Goal: Information Seeking & Learning: Learn about a topic

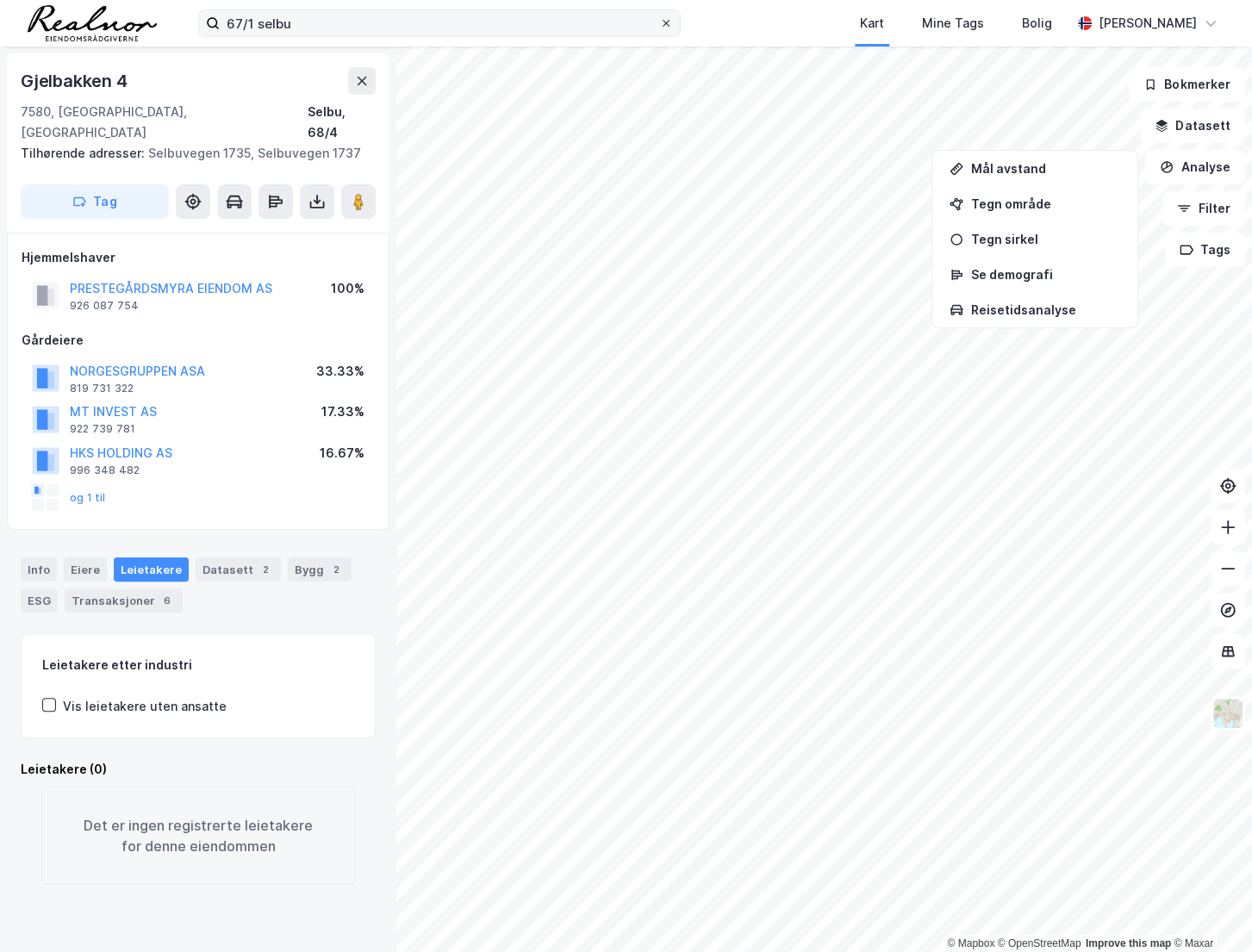
click at [671, 24] on span at bounding box center [666, 24] width 14 height 14
click at [659, 24] on input "67/1 selbu" at bounding box center [439, 24] width 439 height 26
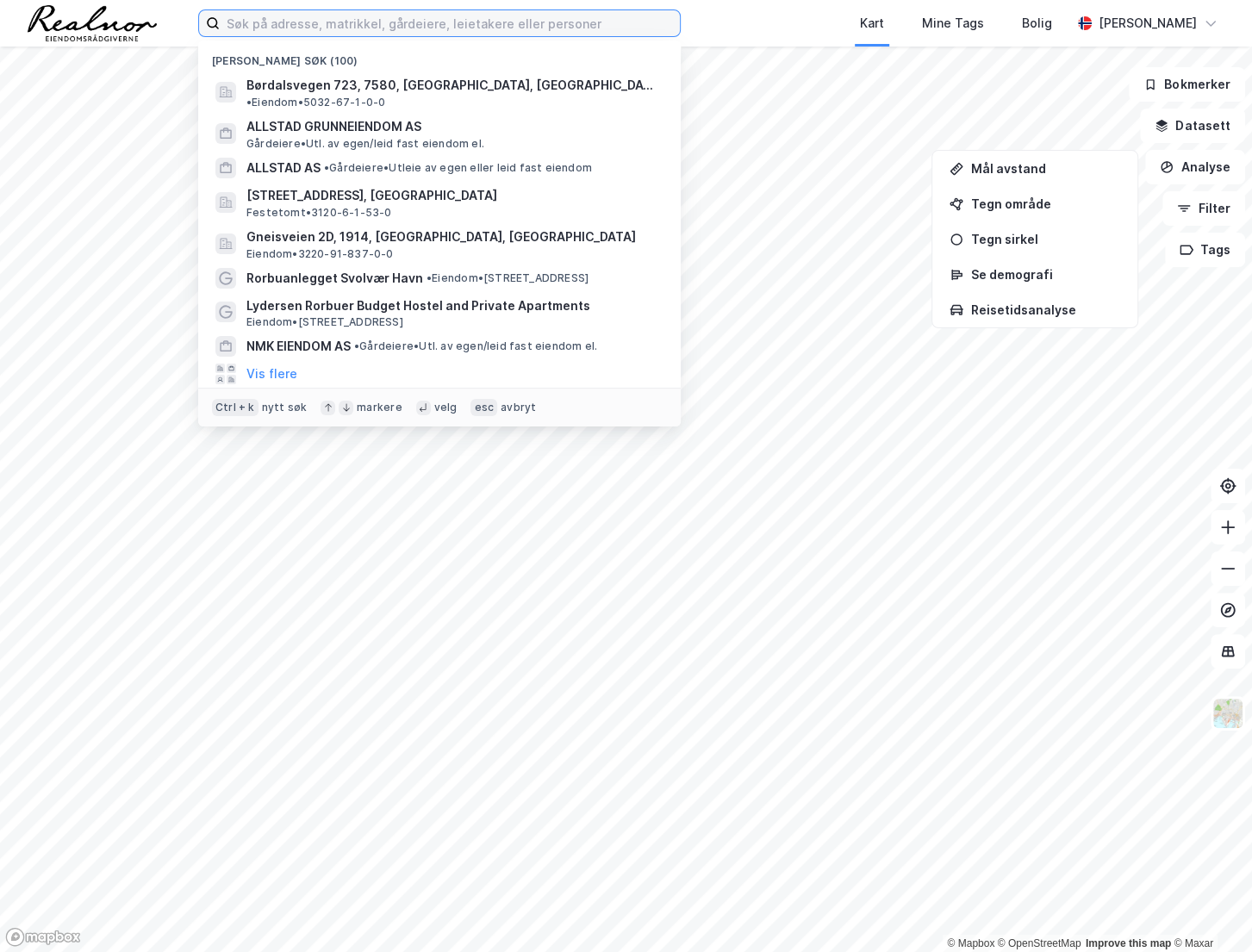
click at [541, 24] on input at bounding box center [450, 24] width 460 height 26
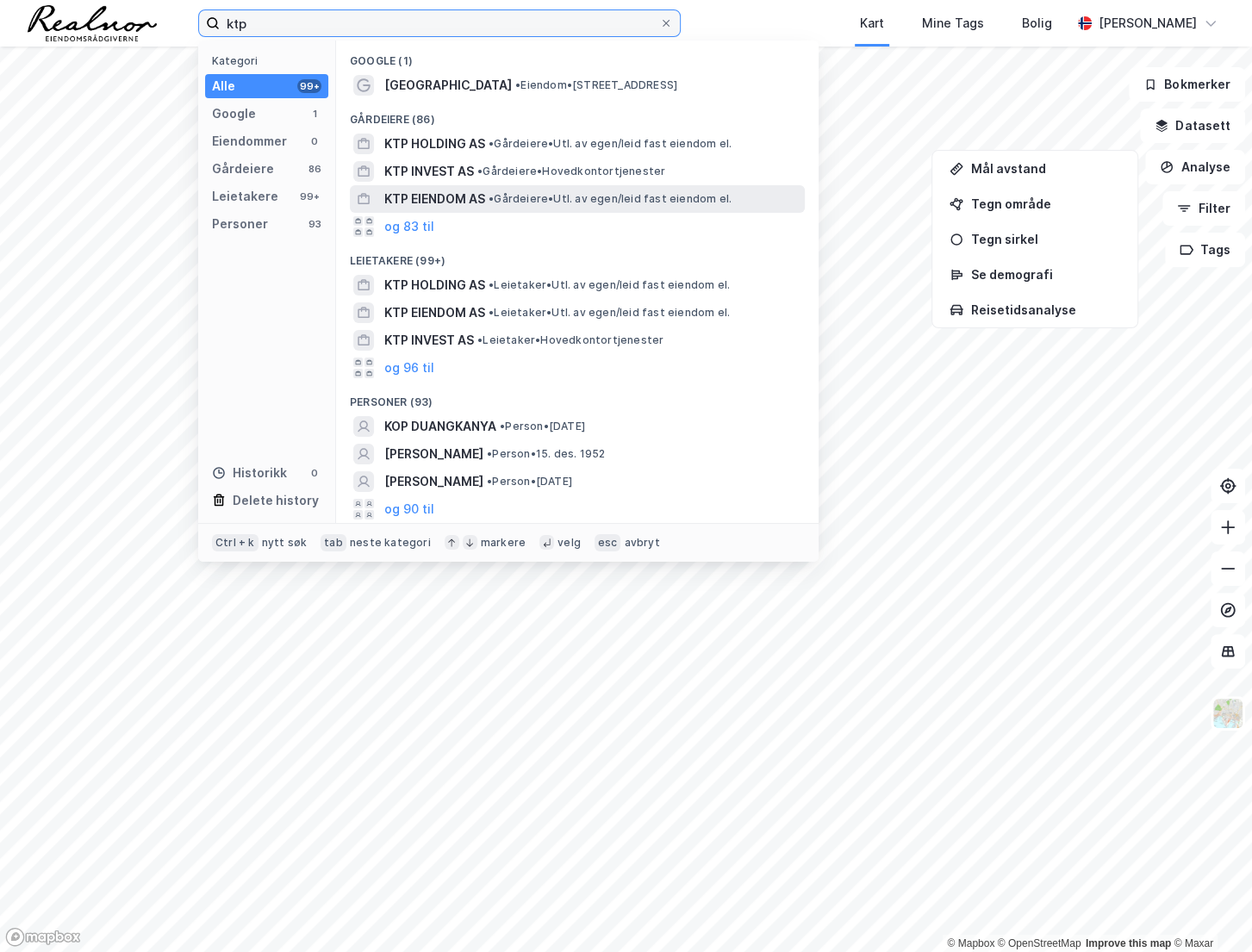
type input "ktp"
click at [417, 189] on span "KTP EIENDOM AS" at bounding box center [435, 199] width 101 height 21
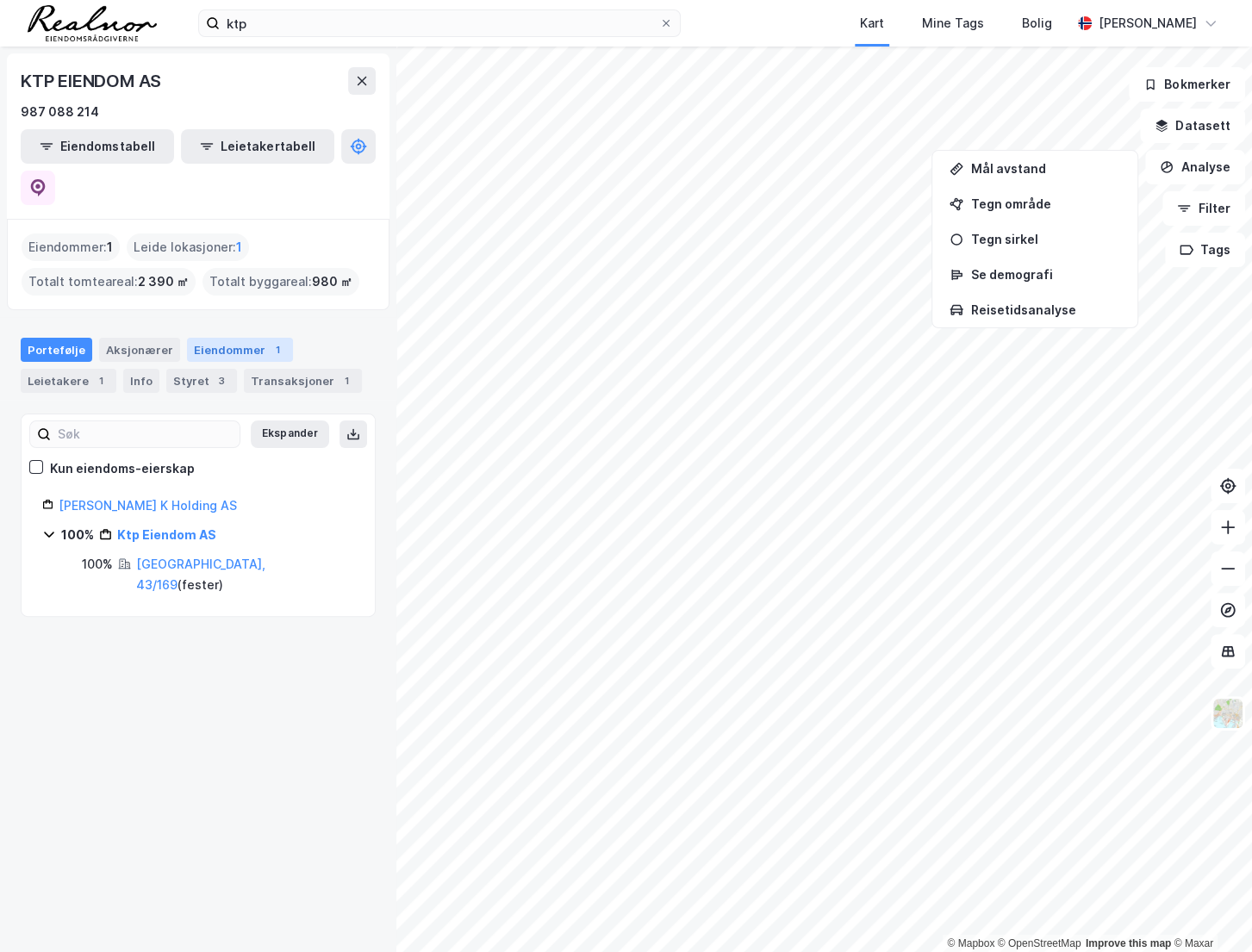
click at [231, 337] on div "Eiendommer 1" at bounding box center [241, 350] width 106 height 24
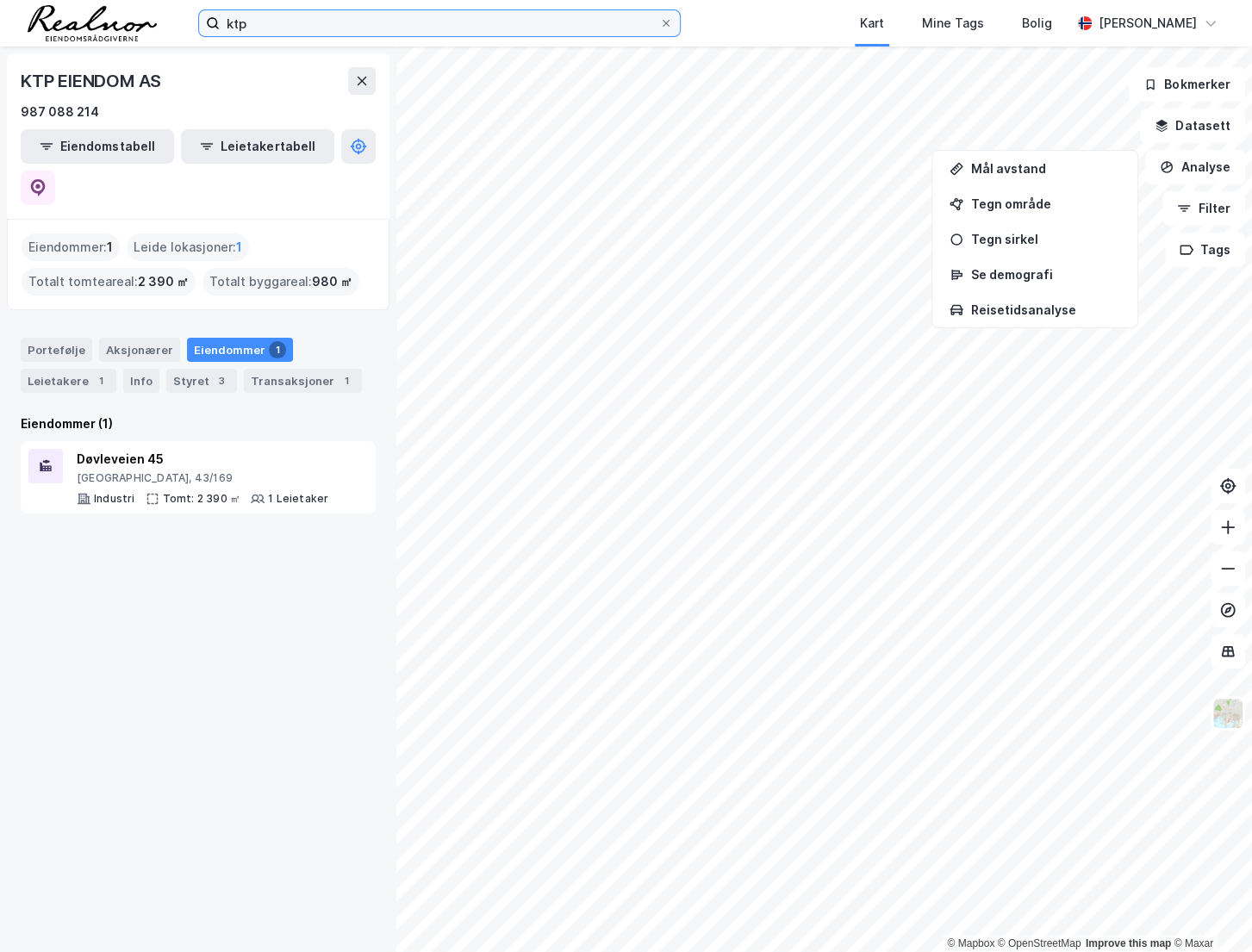
click at [273, 28] on input "ktp" at bounding box center [439, 24] width 439 height 26
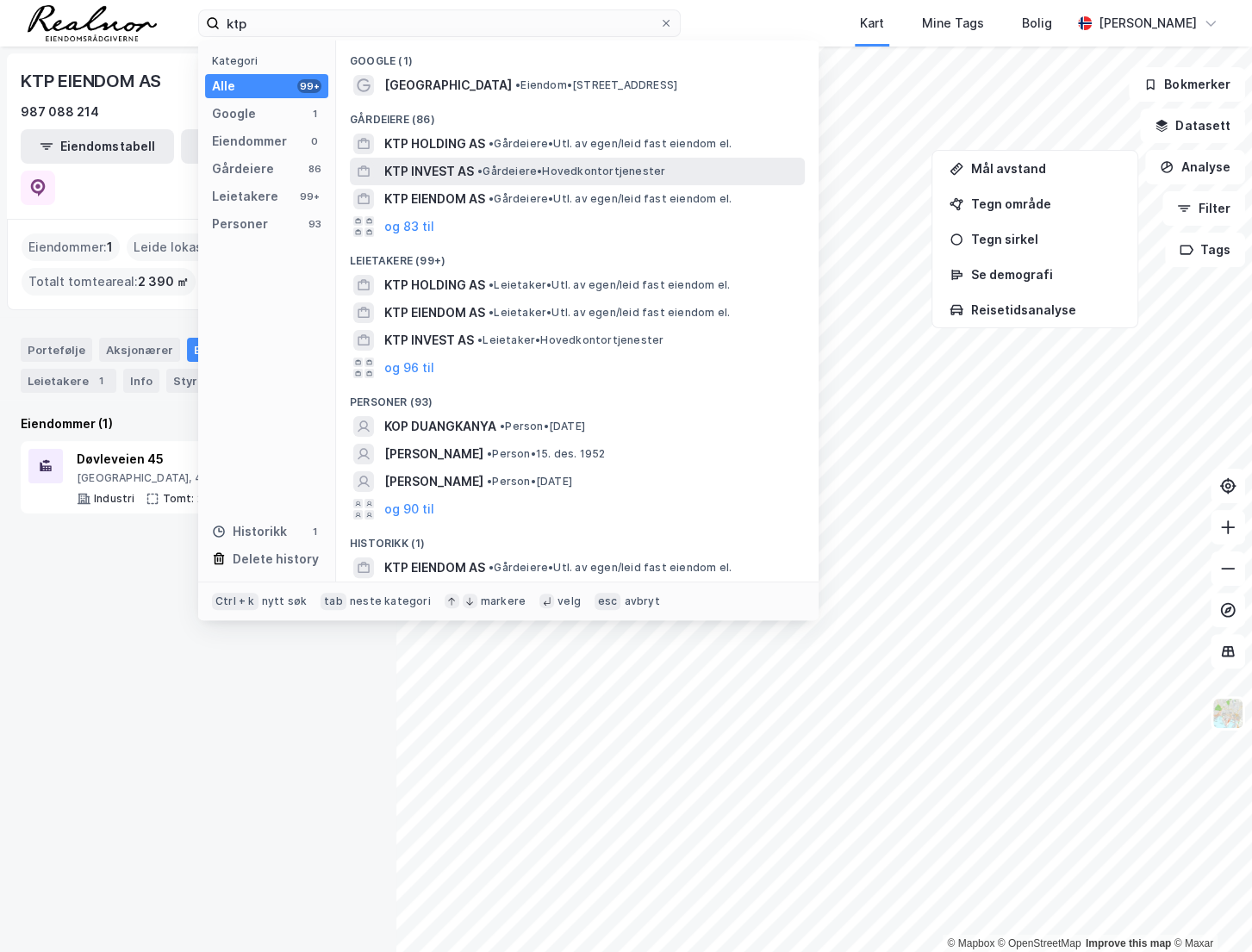
click at [531, 179] on div "KTP INVEST AS • Gårdeiere • Hovedkontortjenester" at bounding box center [593, 172] width 417 height 21
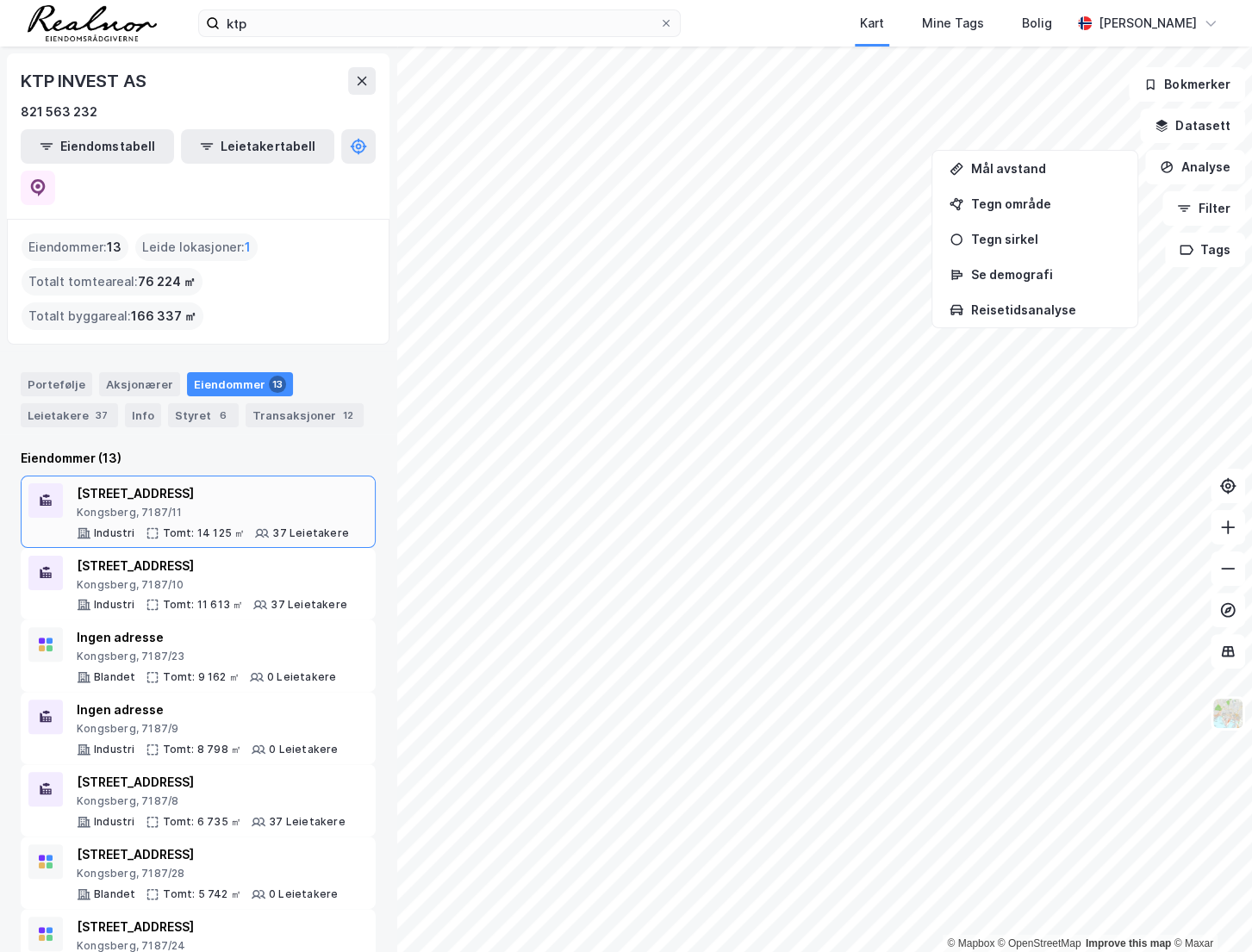
click at [217, 484] on div "[STREET_ADDRESS]" at bounding box center [213, 494] width 272 height 21
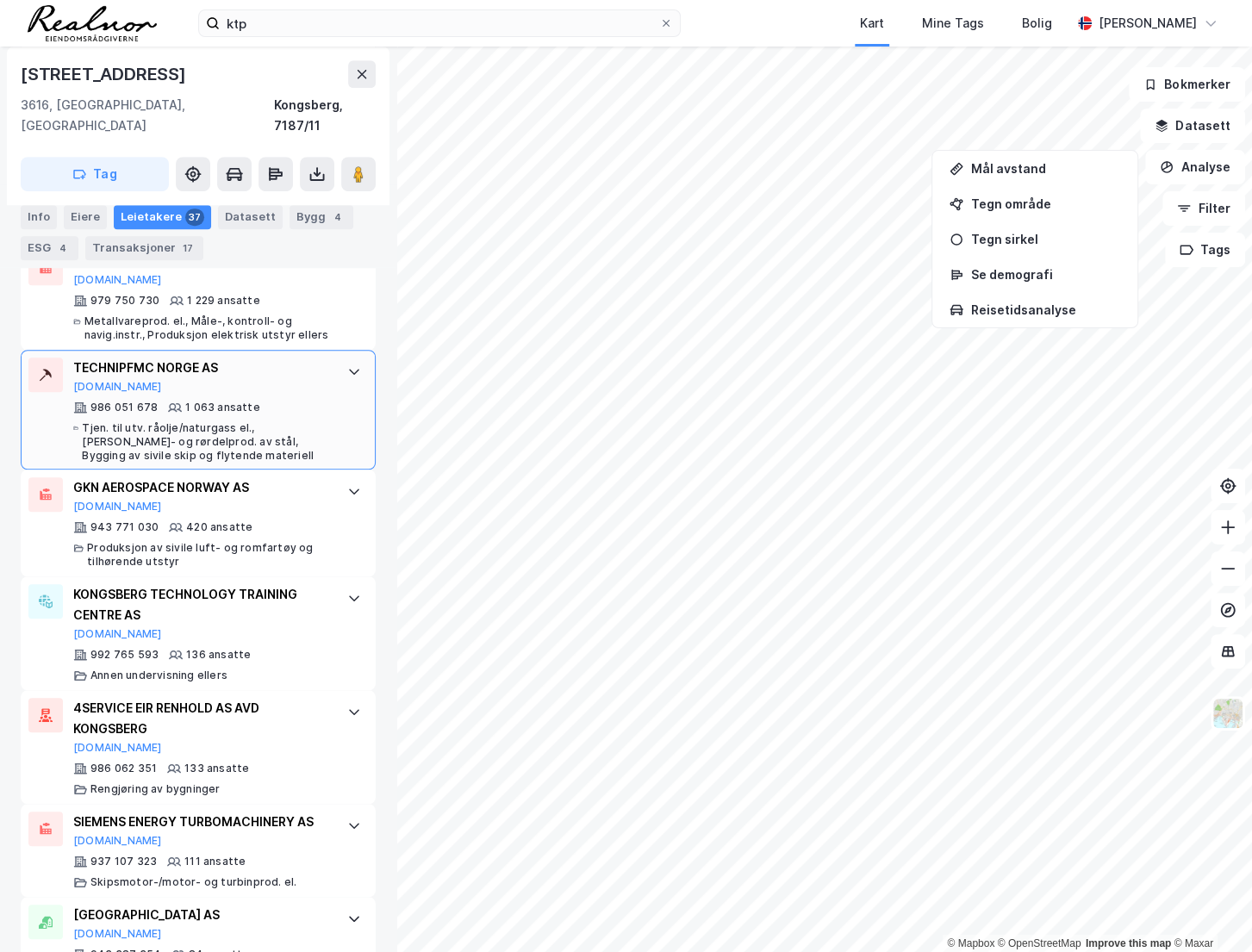
scroll to position [705, 0]
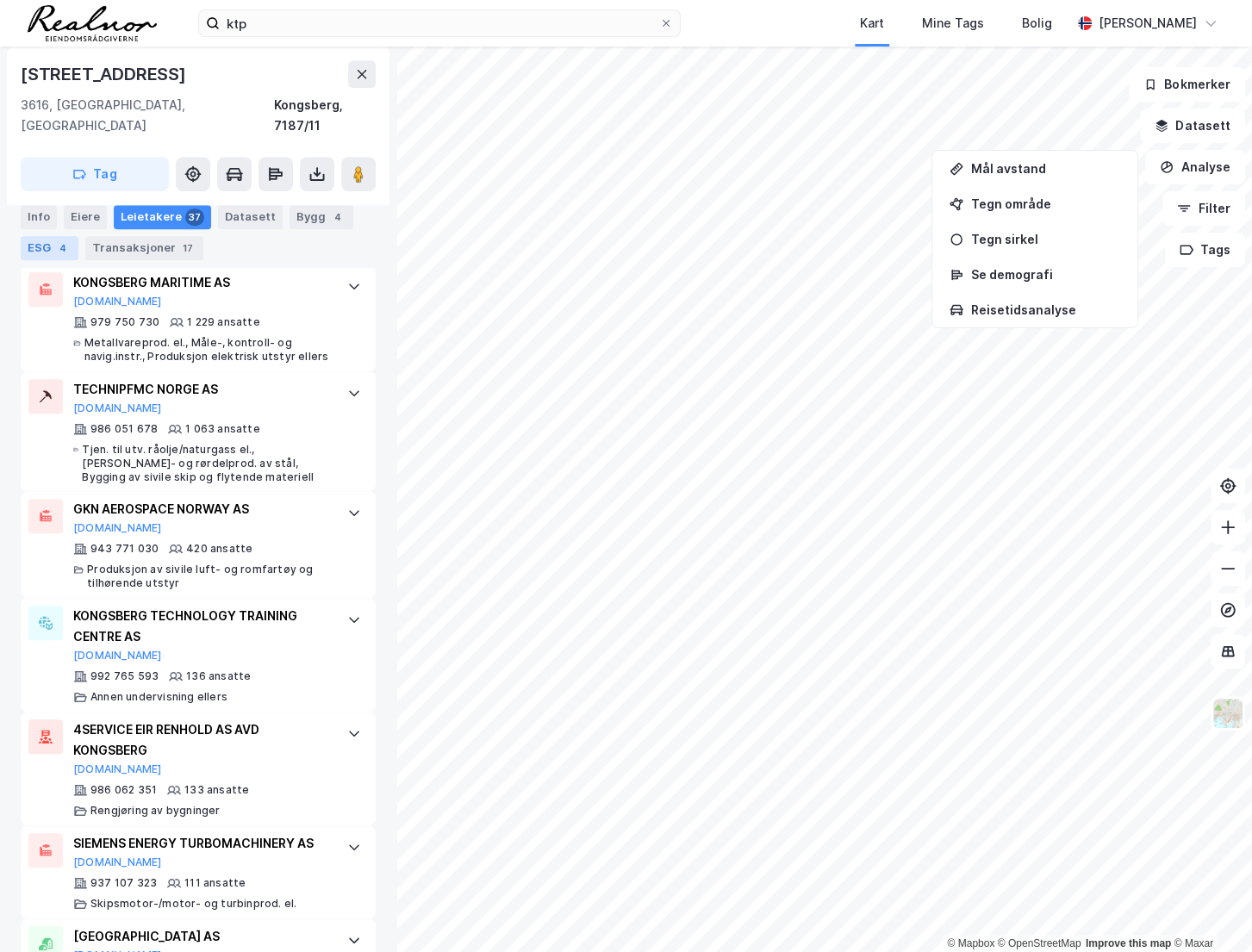
click at [62, 248] on div "4" at bounding box center [63, 248] width 17 height 17
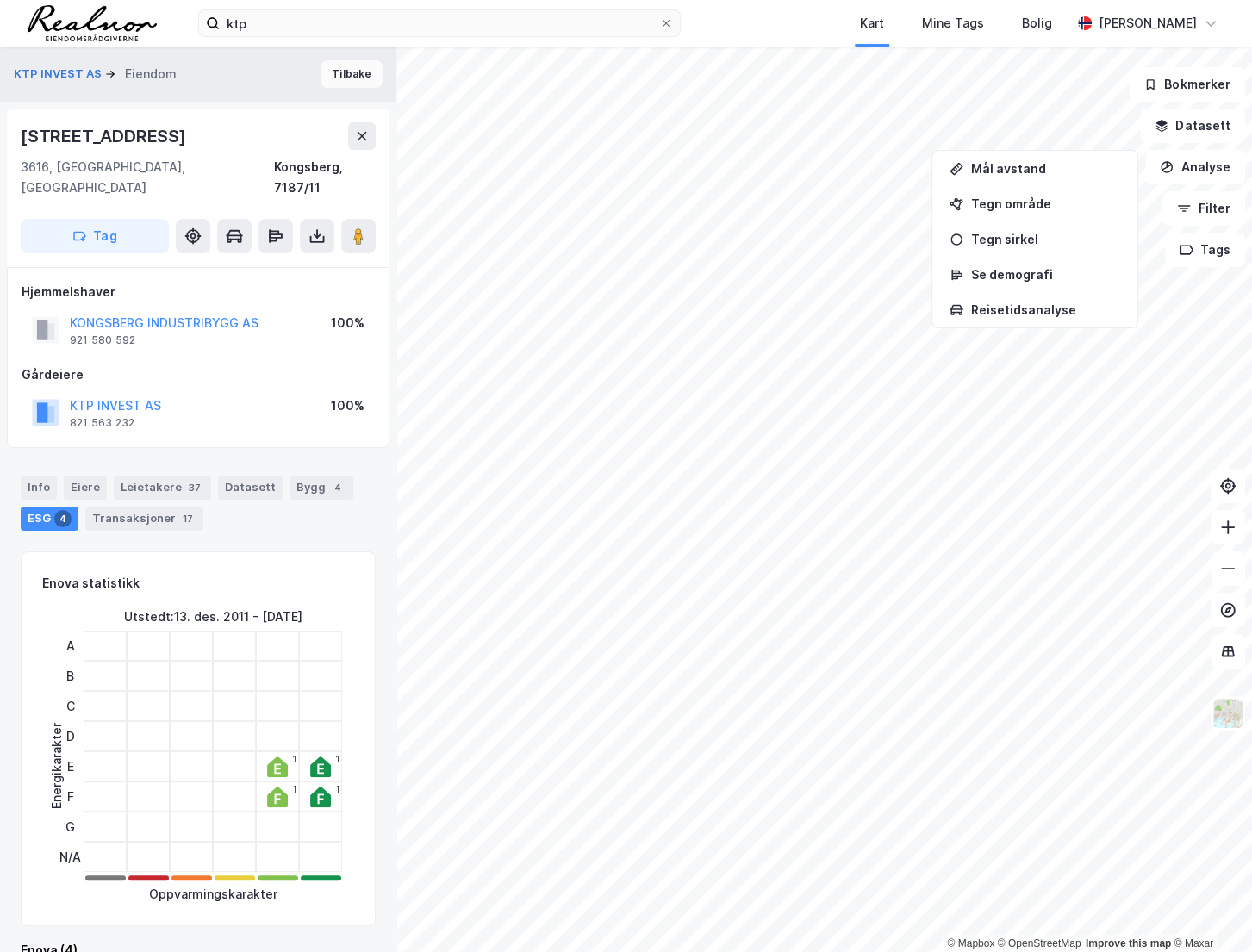
click at [337, 78] on button "Tilbake" at bounding box center [351, 74] width 62 height 28
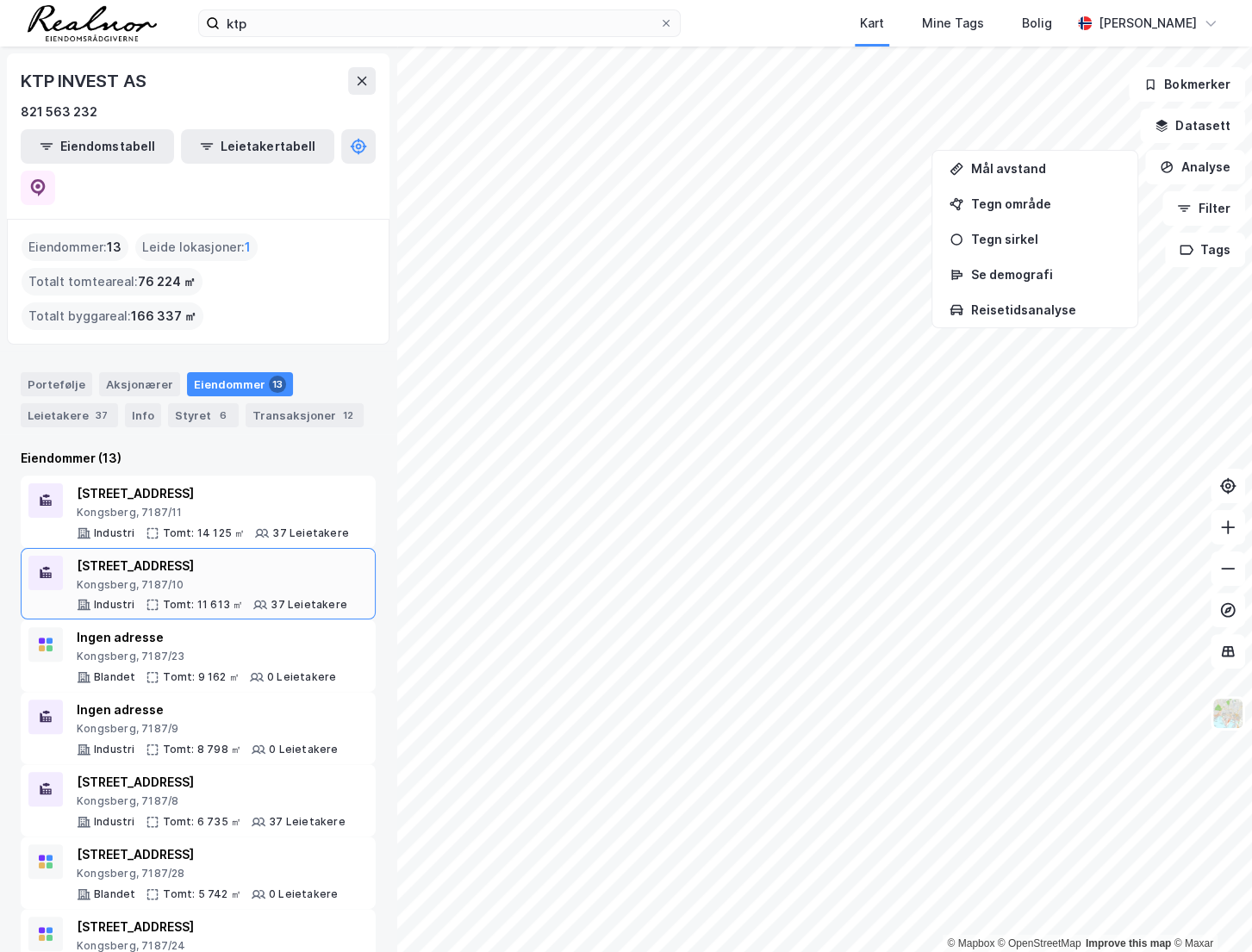
click at [220, 556] on div "[STREET_ADDRESS]" at bounding box center [212, 567] width 270 height 21
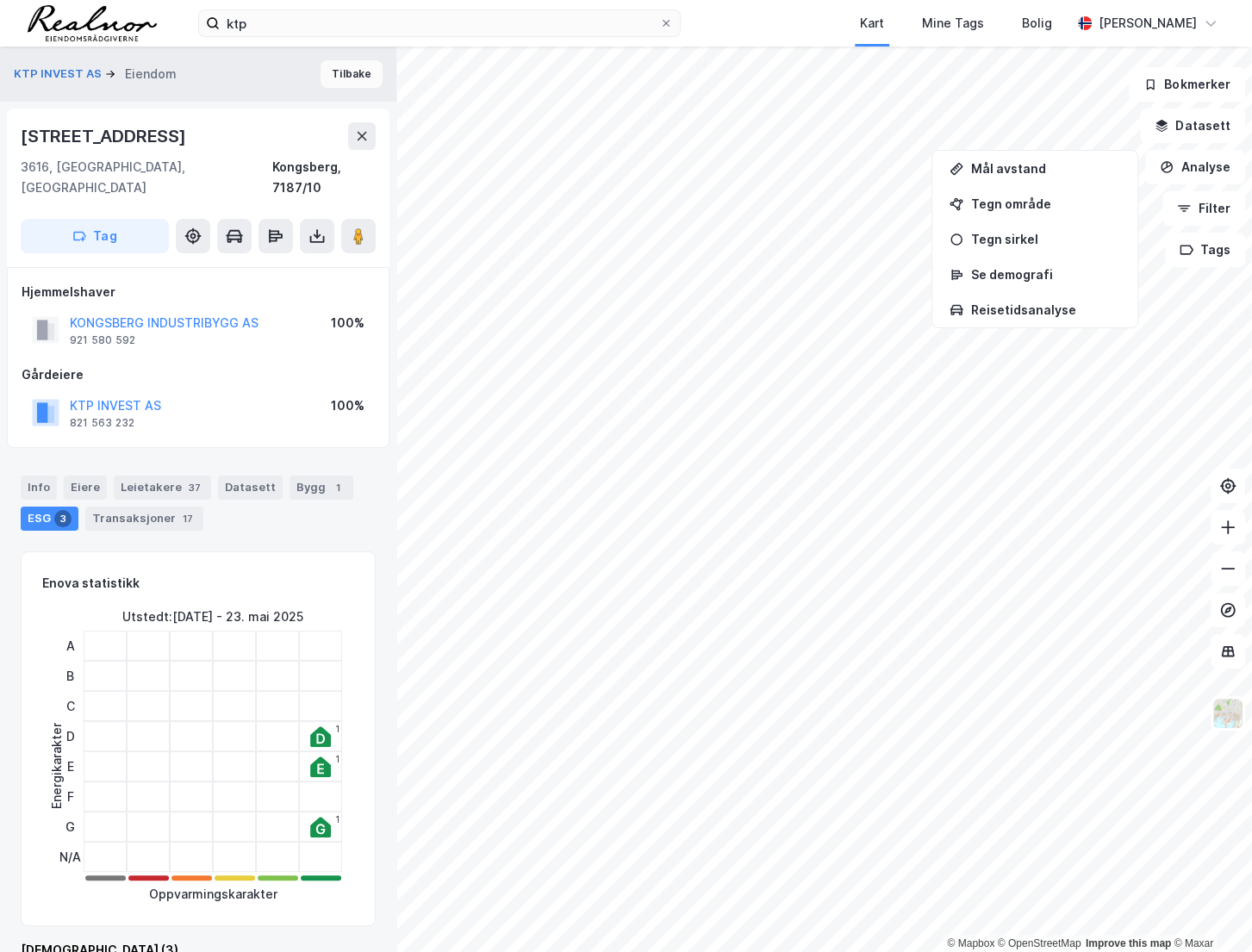
click at [343, 68] on button "Tilbake" at bounding box center [351, 74] width 62 height 28
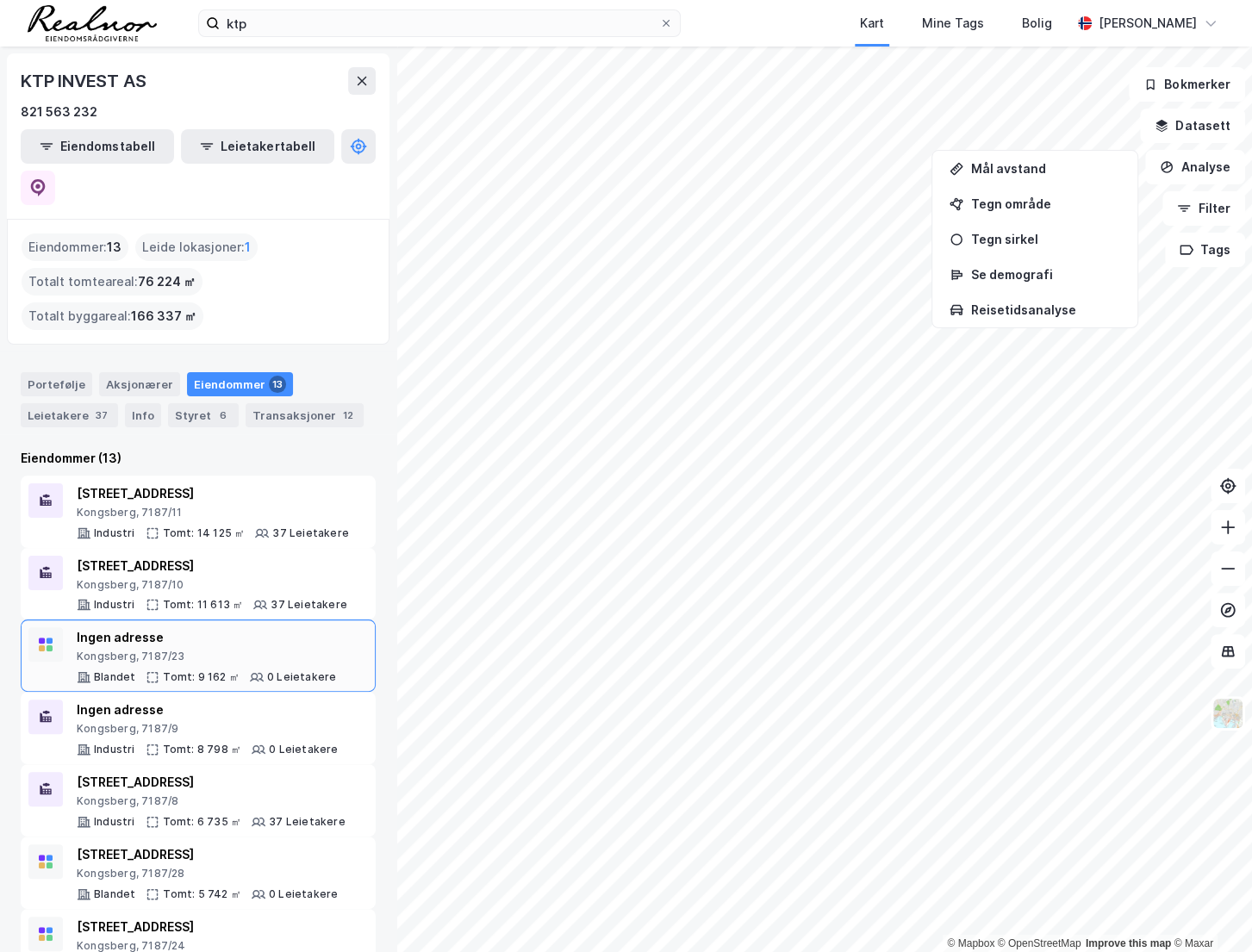
click at [143, 649] on div "Kongsberg, 7187/23" at bounding box center [207, 656] width 260 height 14
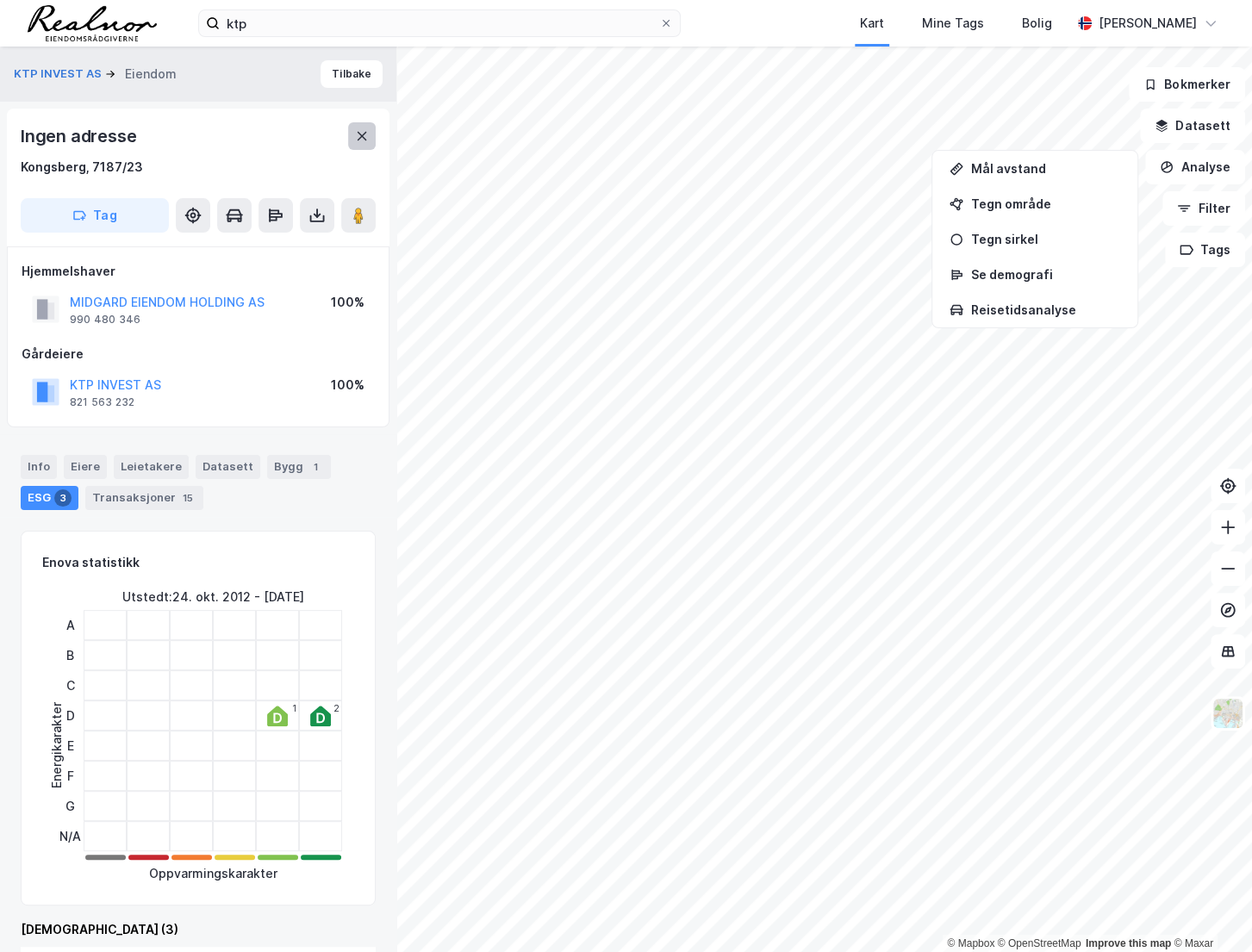
click at [357, 129] on icon at bounding box center [362, 136] width 14 height 14
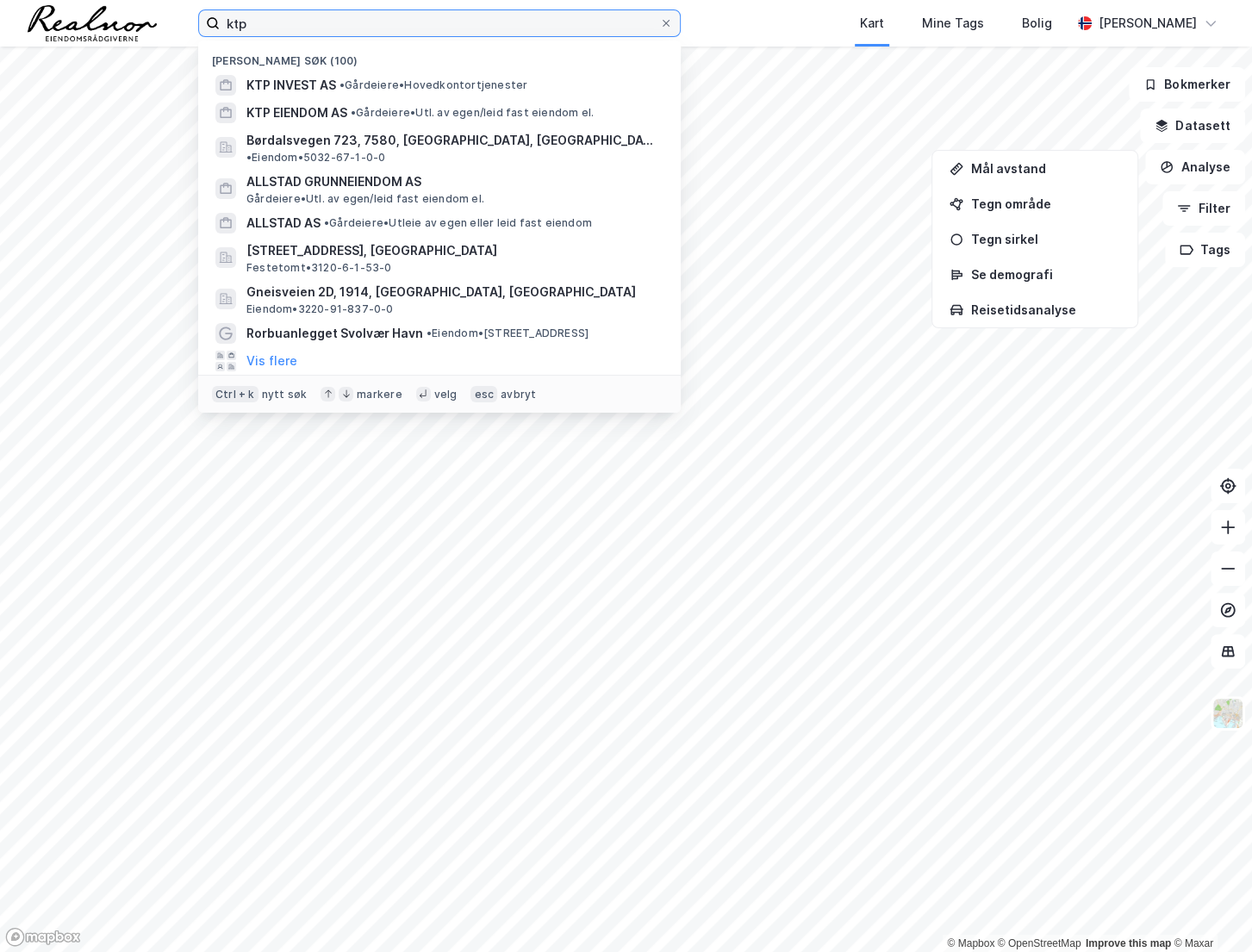
click at [272, 29] on input "ktp" at bounding box center [439, 24] width 439 height 26
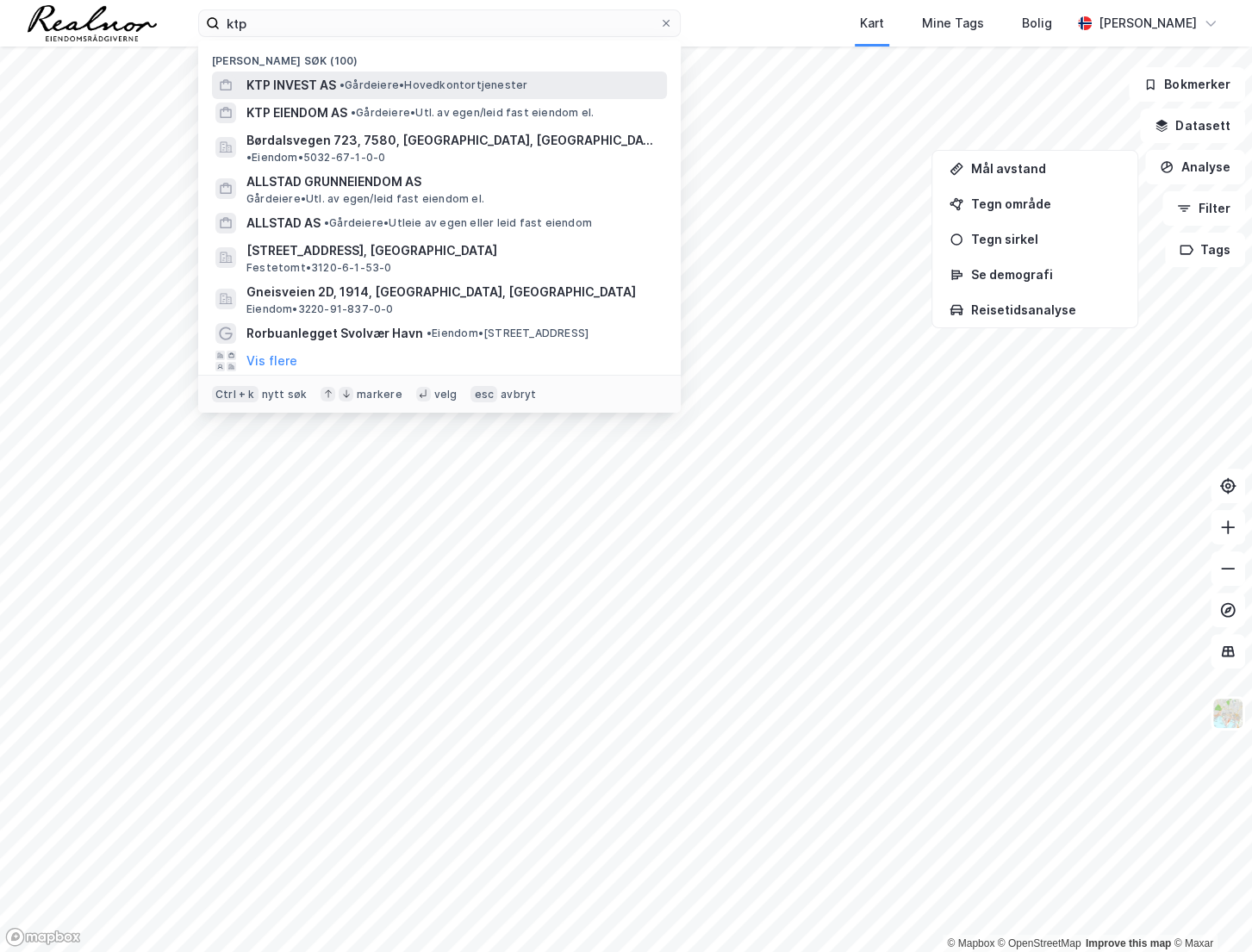
click at [344, 84] on span "•" at bounding box center [342, 85] width 5 height 13
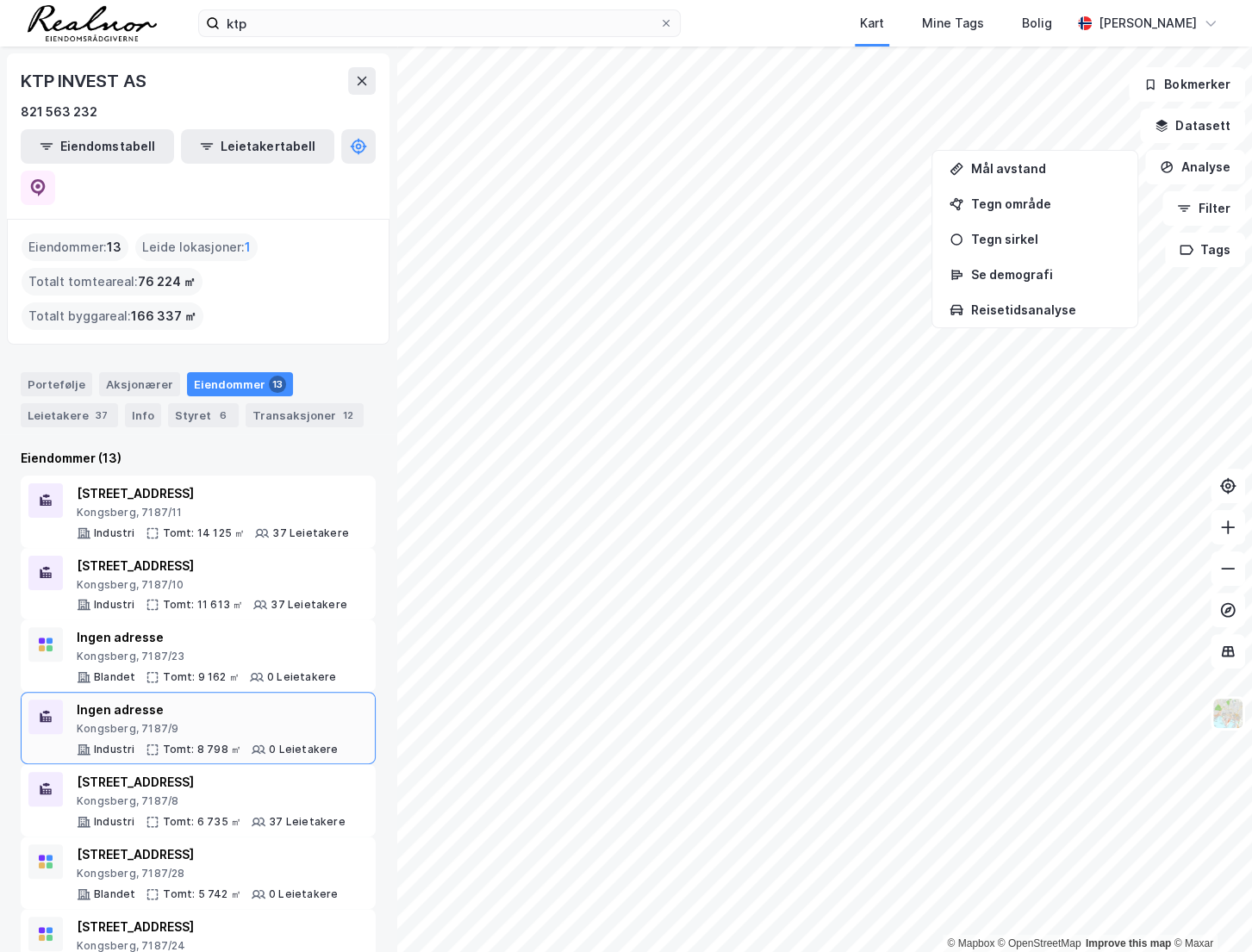
click at [199, 722] on div "Kongsberg, 7187/9" at bounding box center [208, 729] width 262 height 14
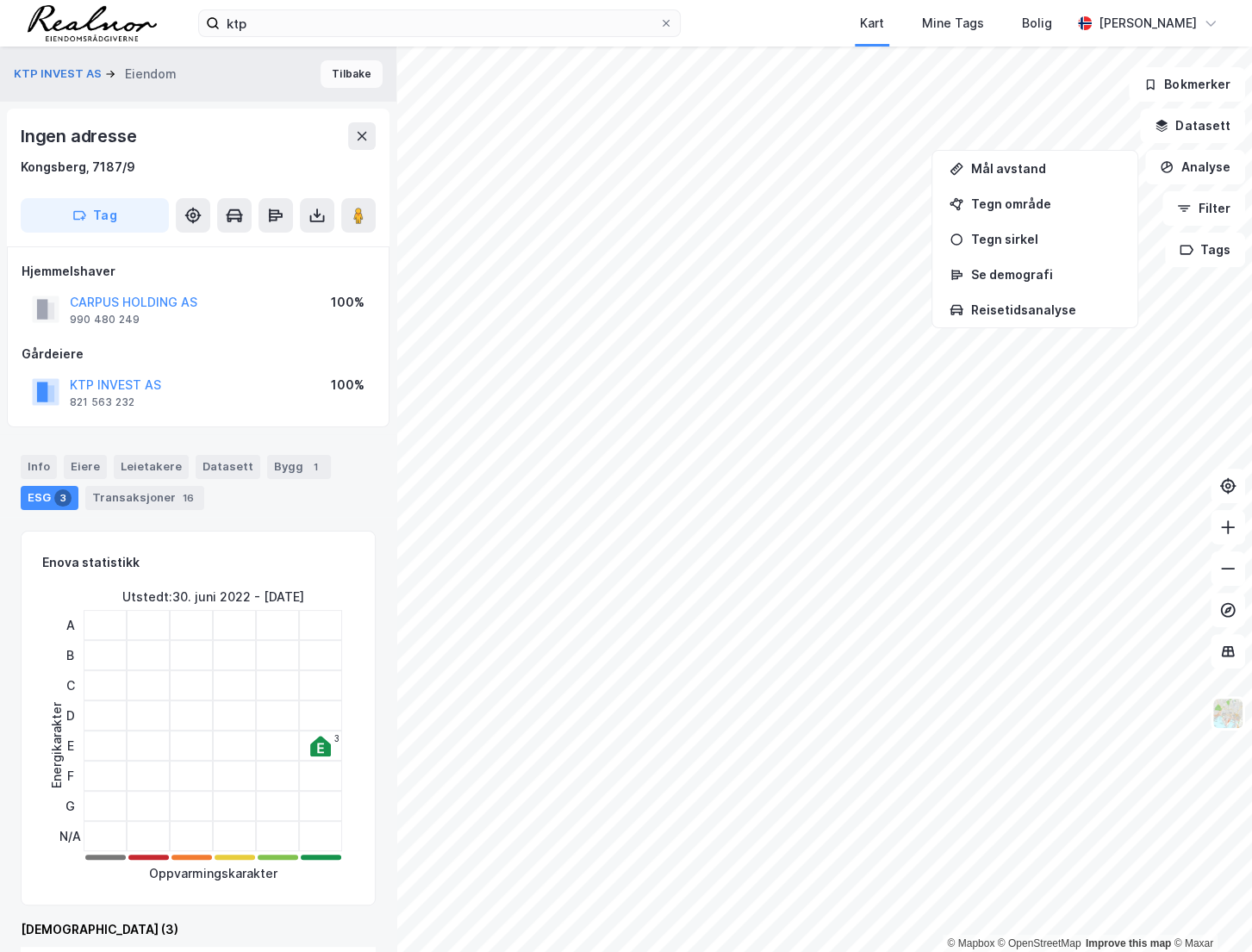
click at [337, 74] on button "Tilbake" at bounding box center [351, 74] width 62 height 28
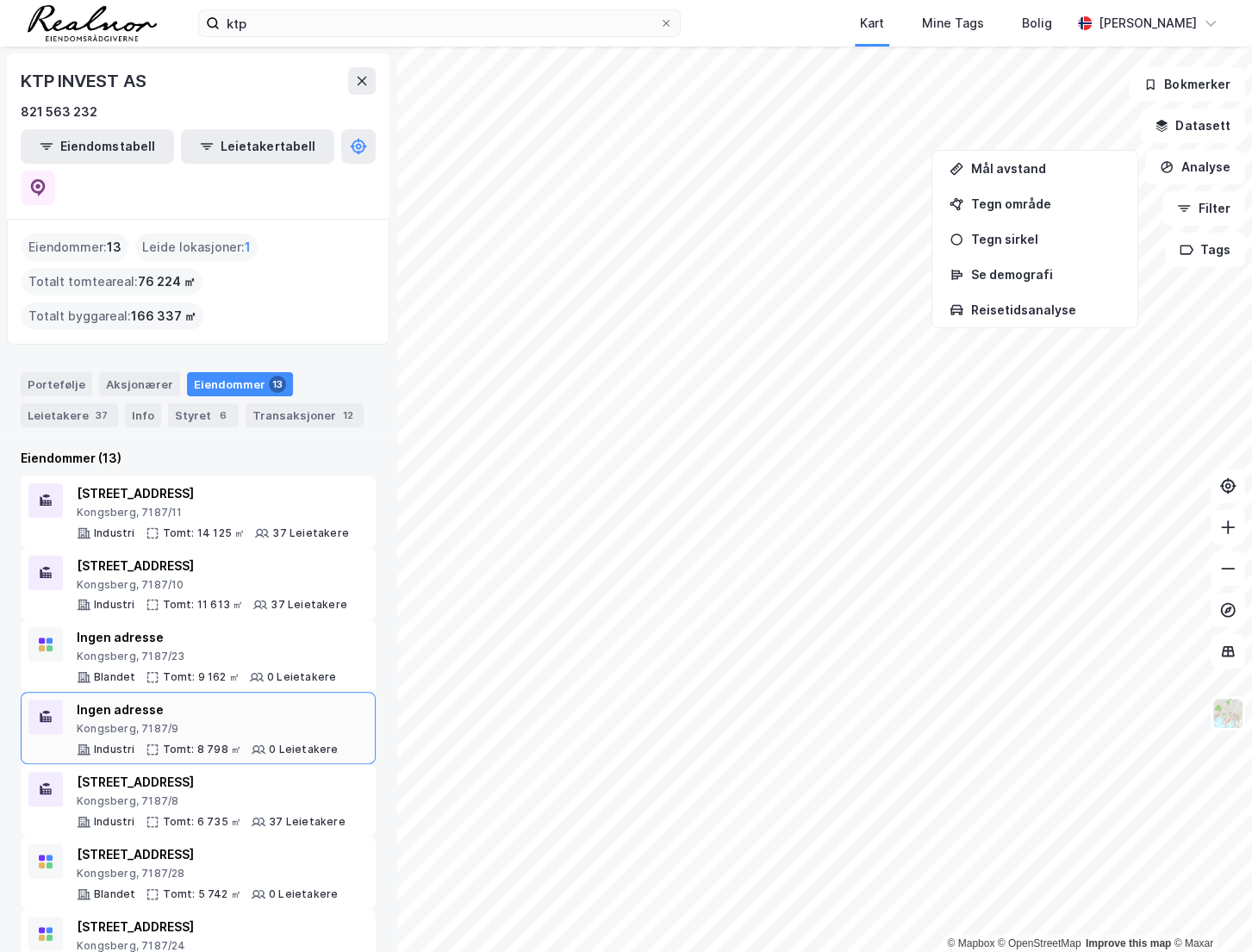
click at [220, 700] on div "Ingen adresse Kongsberg, 7187/9 Industri Tomt: 8 798 ㎡ 0 Leietakere" at bounding box center [208, 728] width 262 height 57
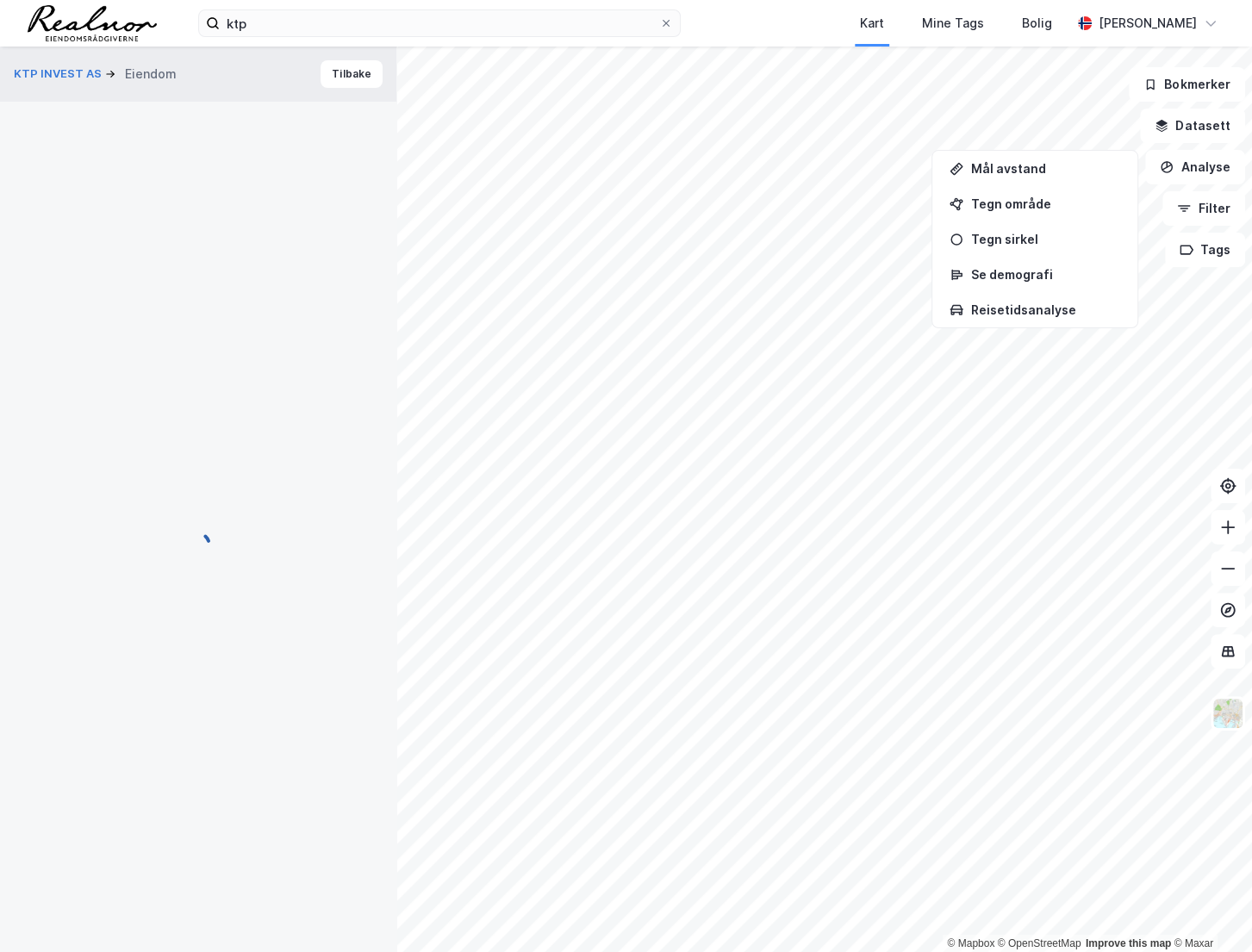
scroll to position [2, 0]
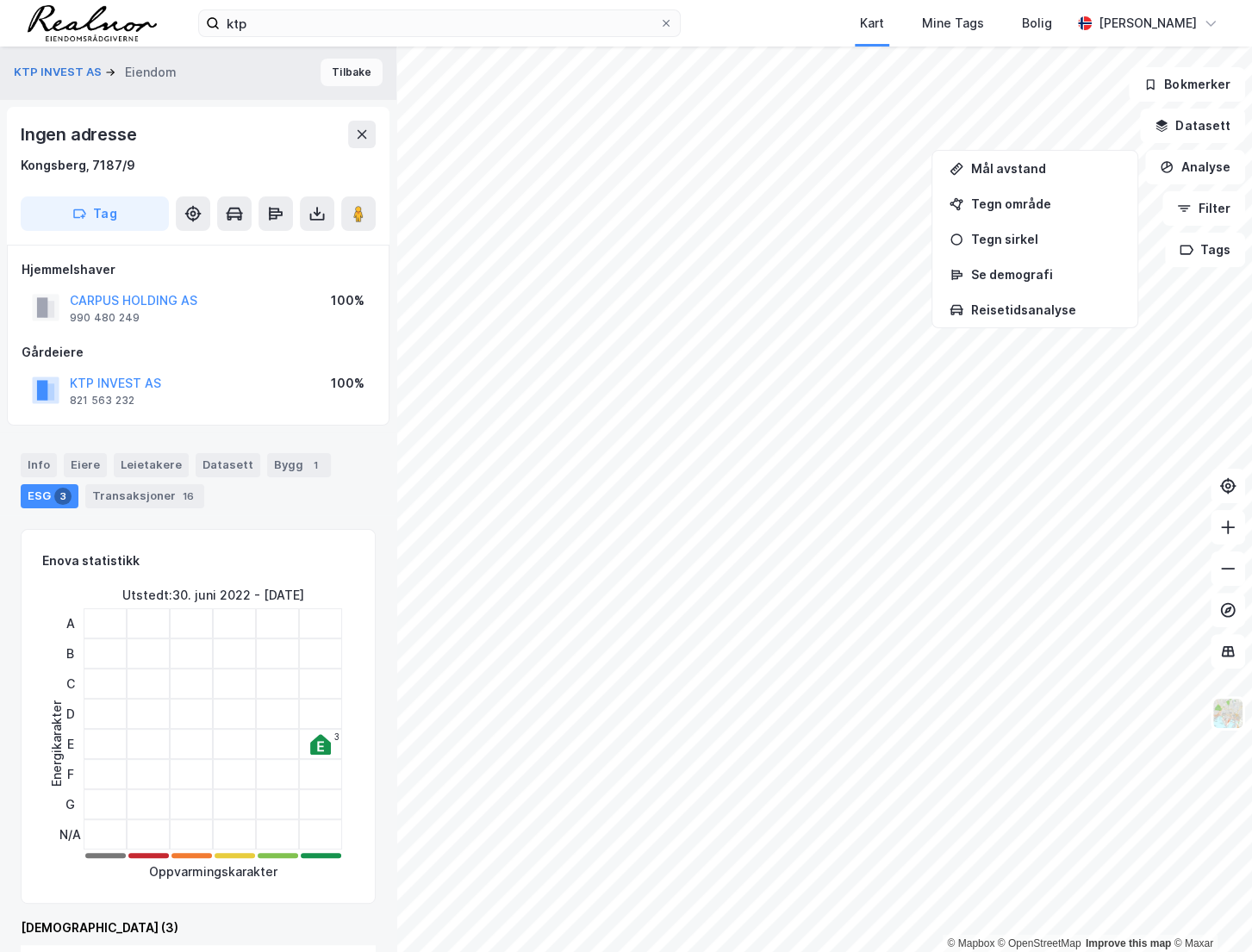
click at [346, 66] on button "Tilbake" at bounding box center [351, 72] width 62 height 28
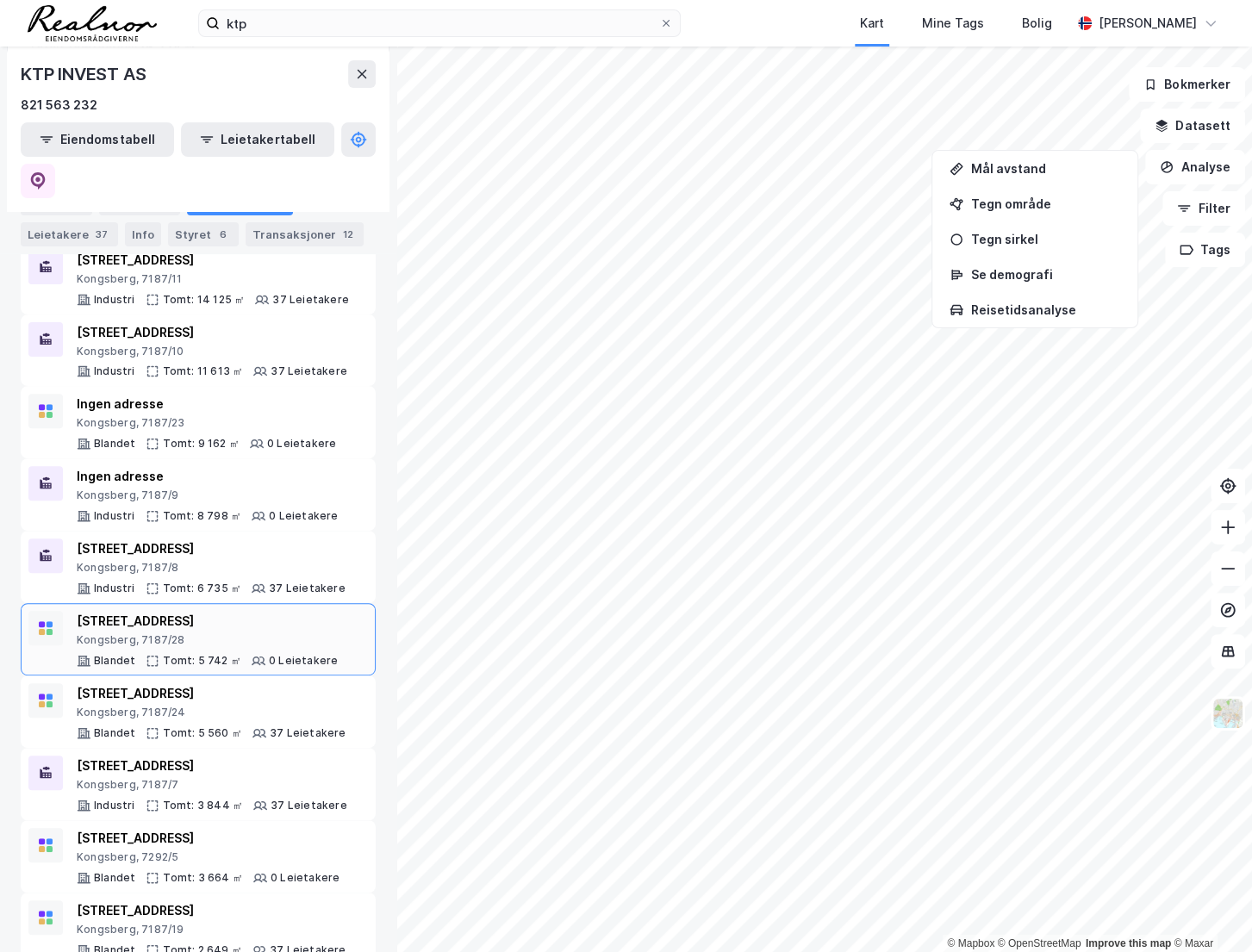
scroll to position [235, 0]
click at [230, 538] on div "[STREET_ADDRESS]" at bounding box center [211, 548] width 269 height 21
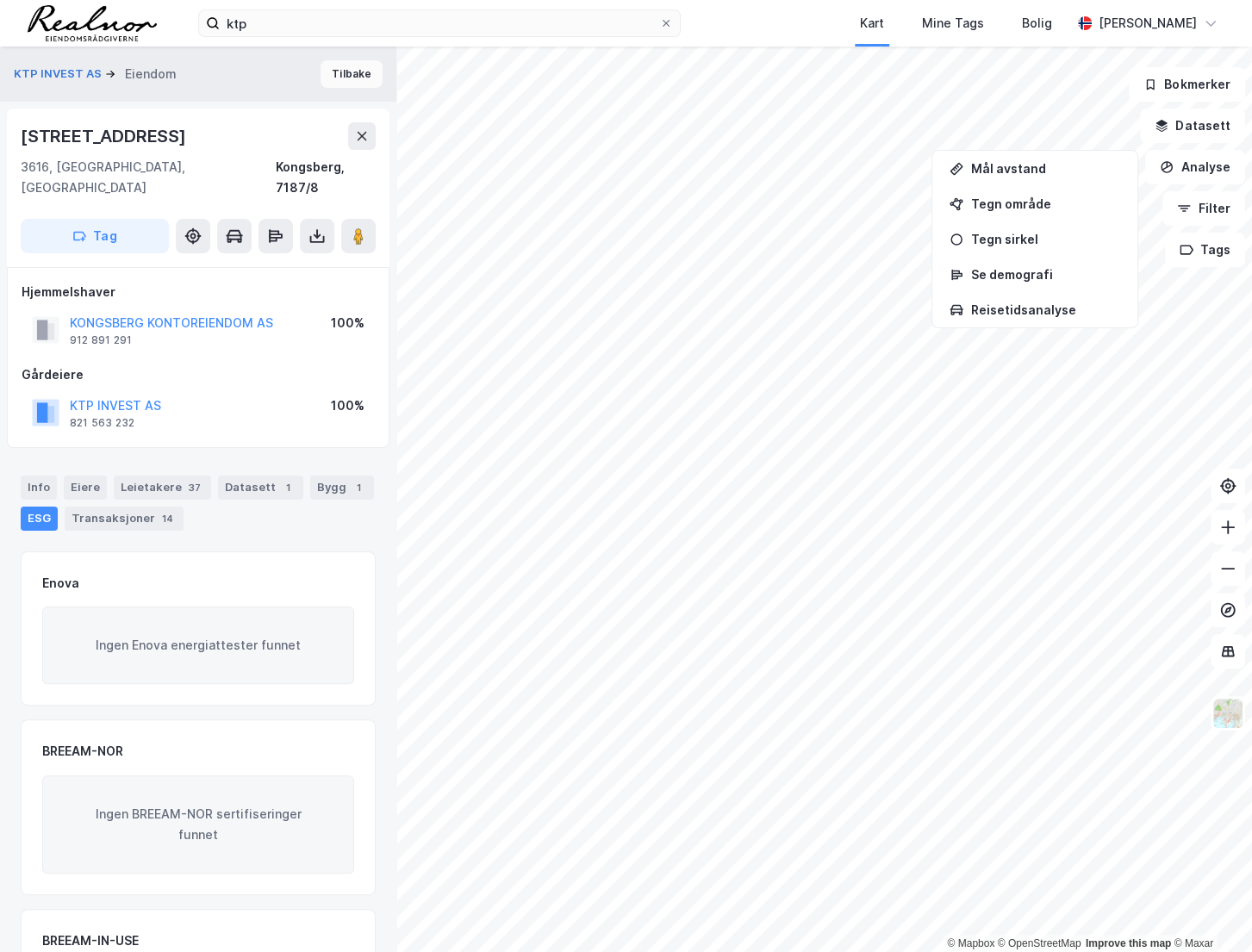
click at [353, 81] on button "Tilbake" at bounding box center [351, 74] width 62 height 28
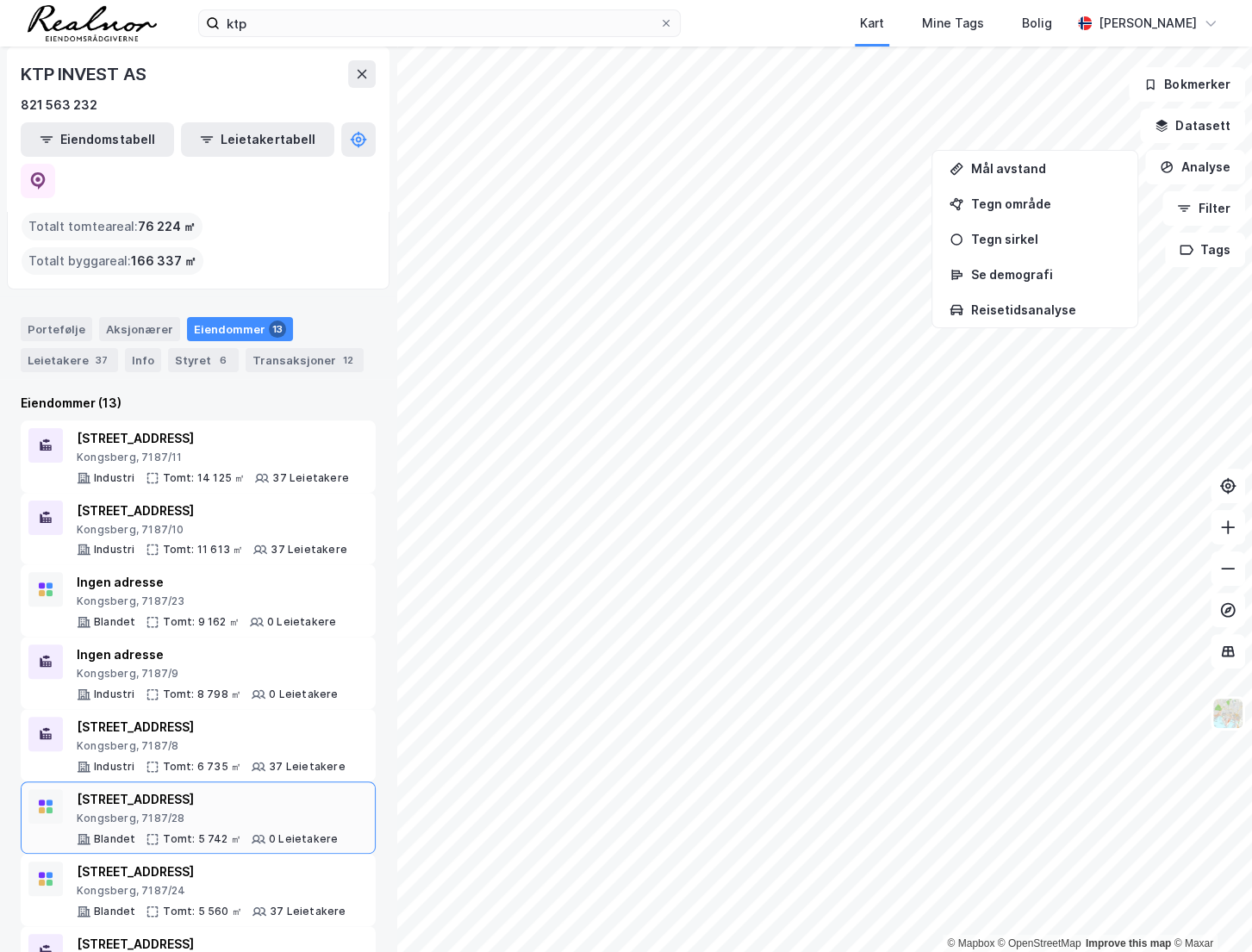
scroll to position [78, 0]
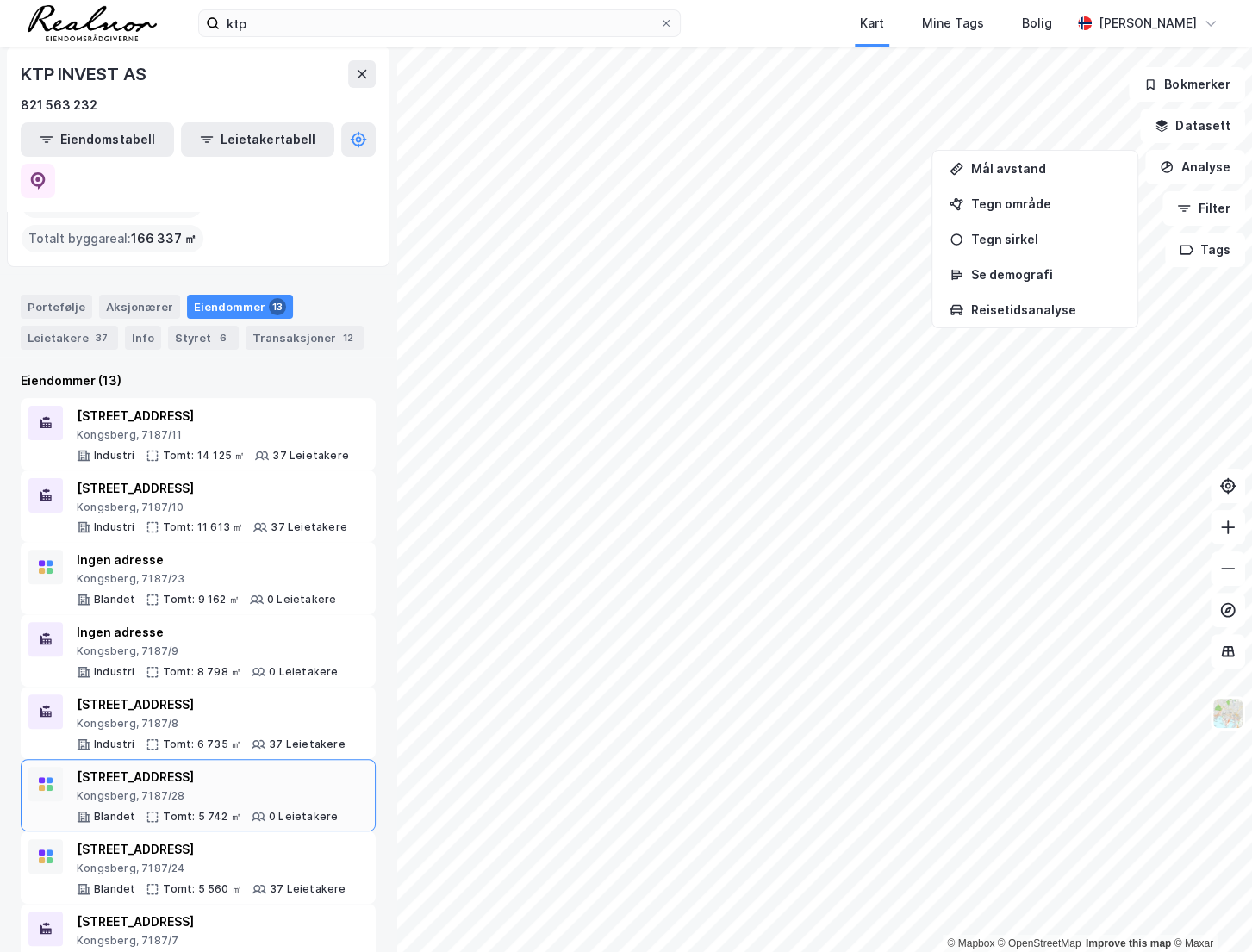
click at [133, 789] on div "Kongsberg, 7187/28" at bounding box center [208, 796] width 262 height 14
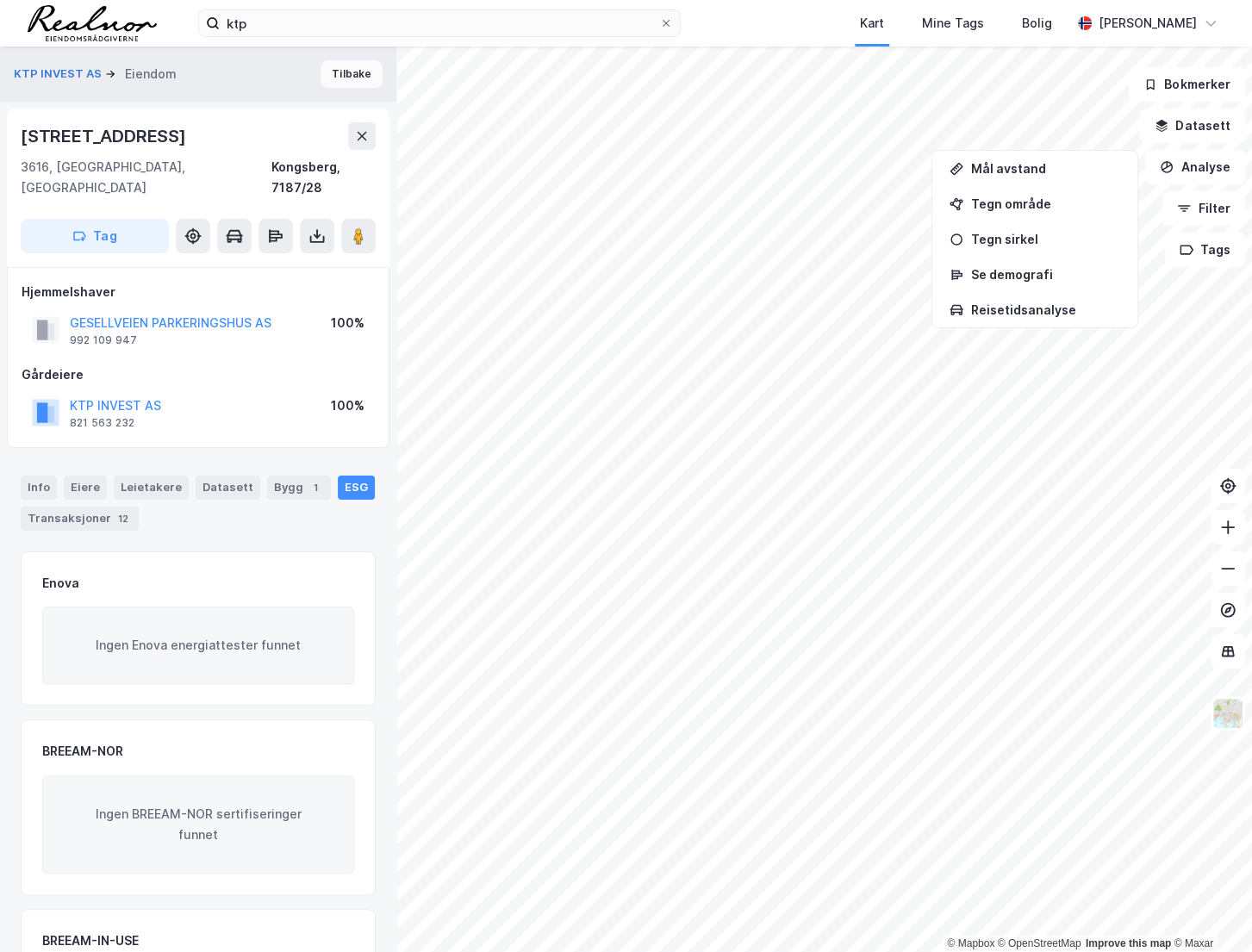
click at [354, 71] on button "Tilbake" at bounding box center [351, 74] width 62 height 28
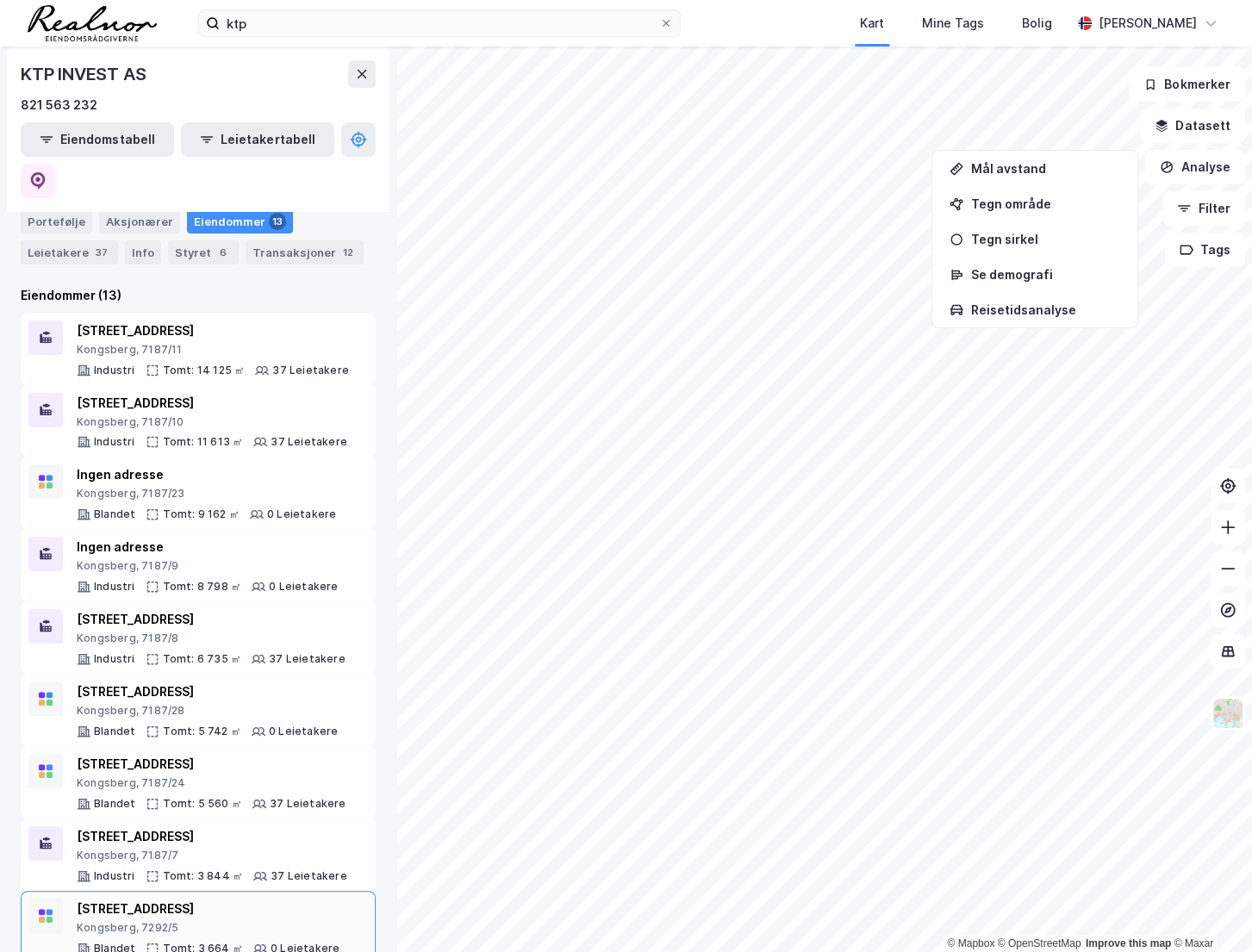
scroll to position [235, 0]
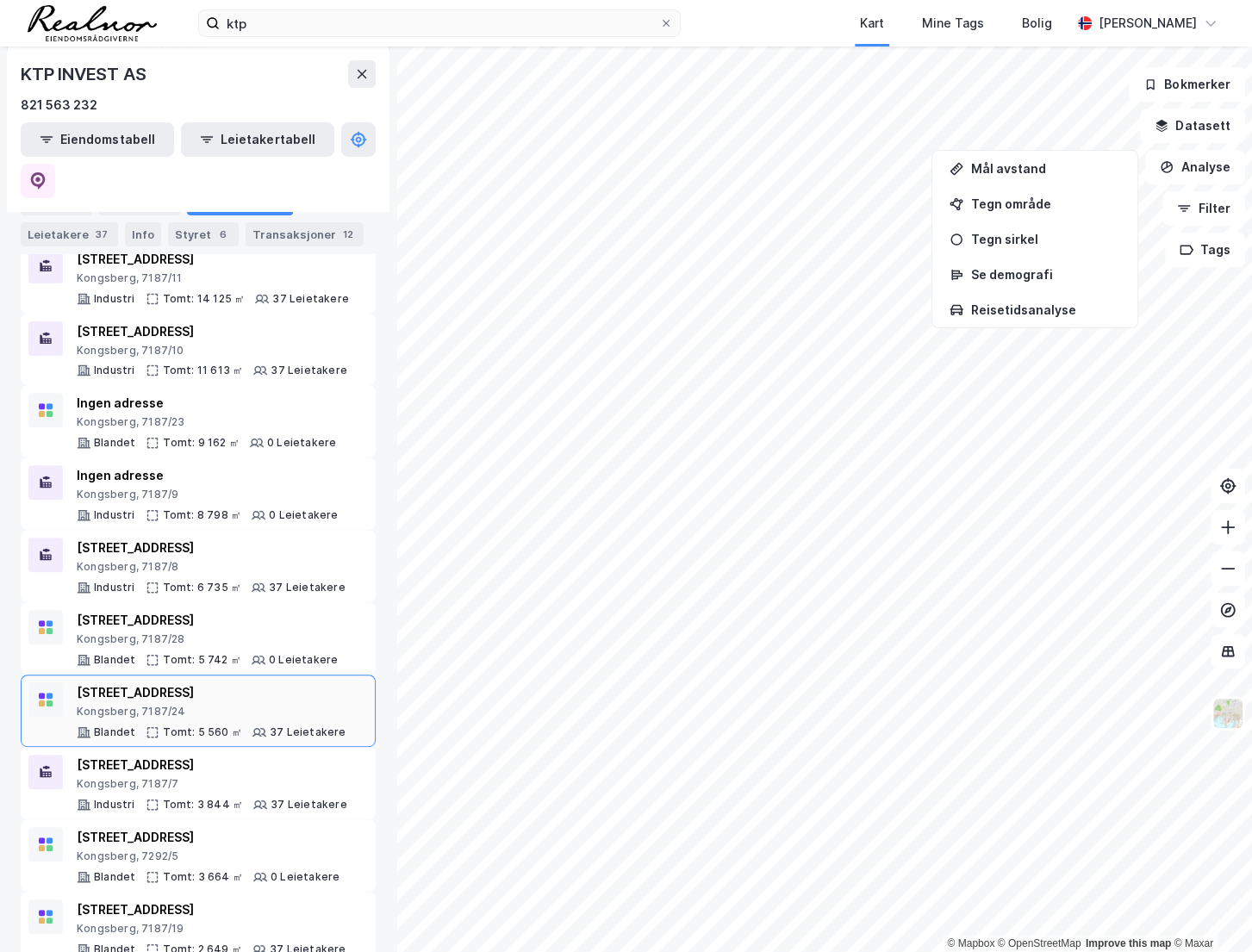
click at [198, 705] on div "Kongsberg, 7187/24" at bounding box center [211, 712] width 269 height 14
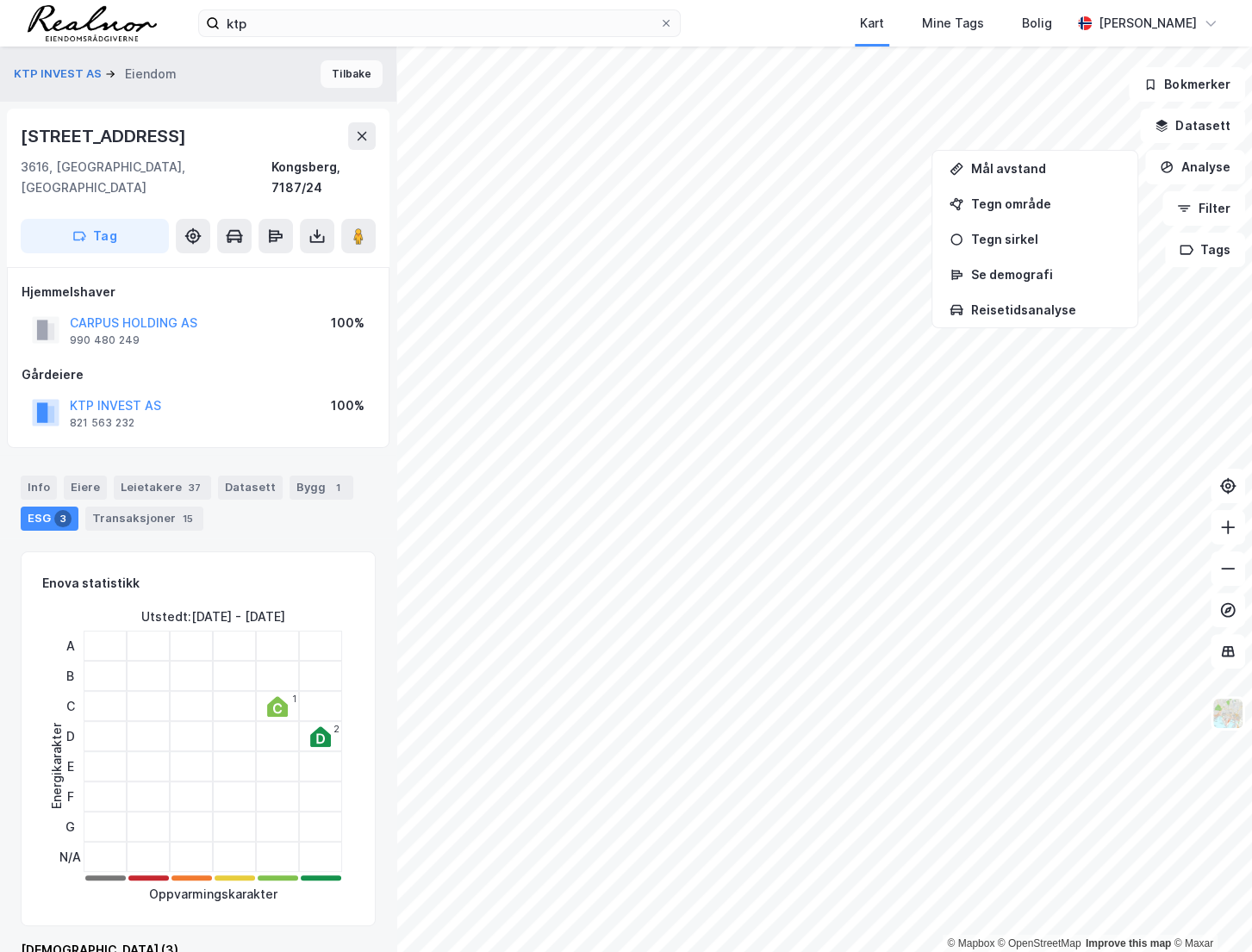
click at [362, 69] on button "Tilbake" at bounding box center [351, 74] width 62 height 28
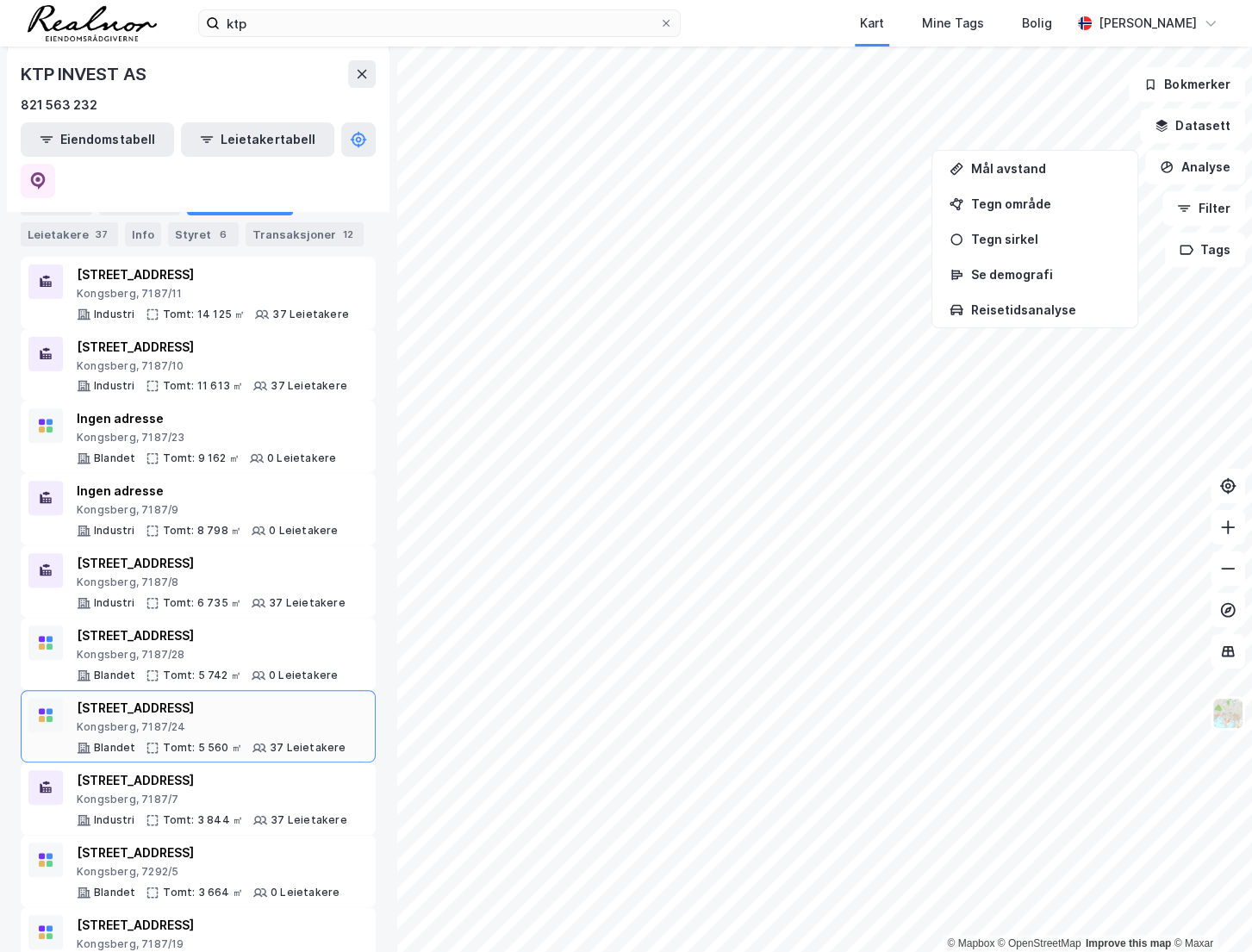
scroll to position [235, 0]
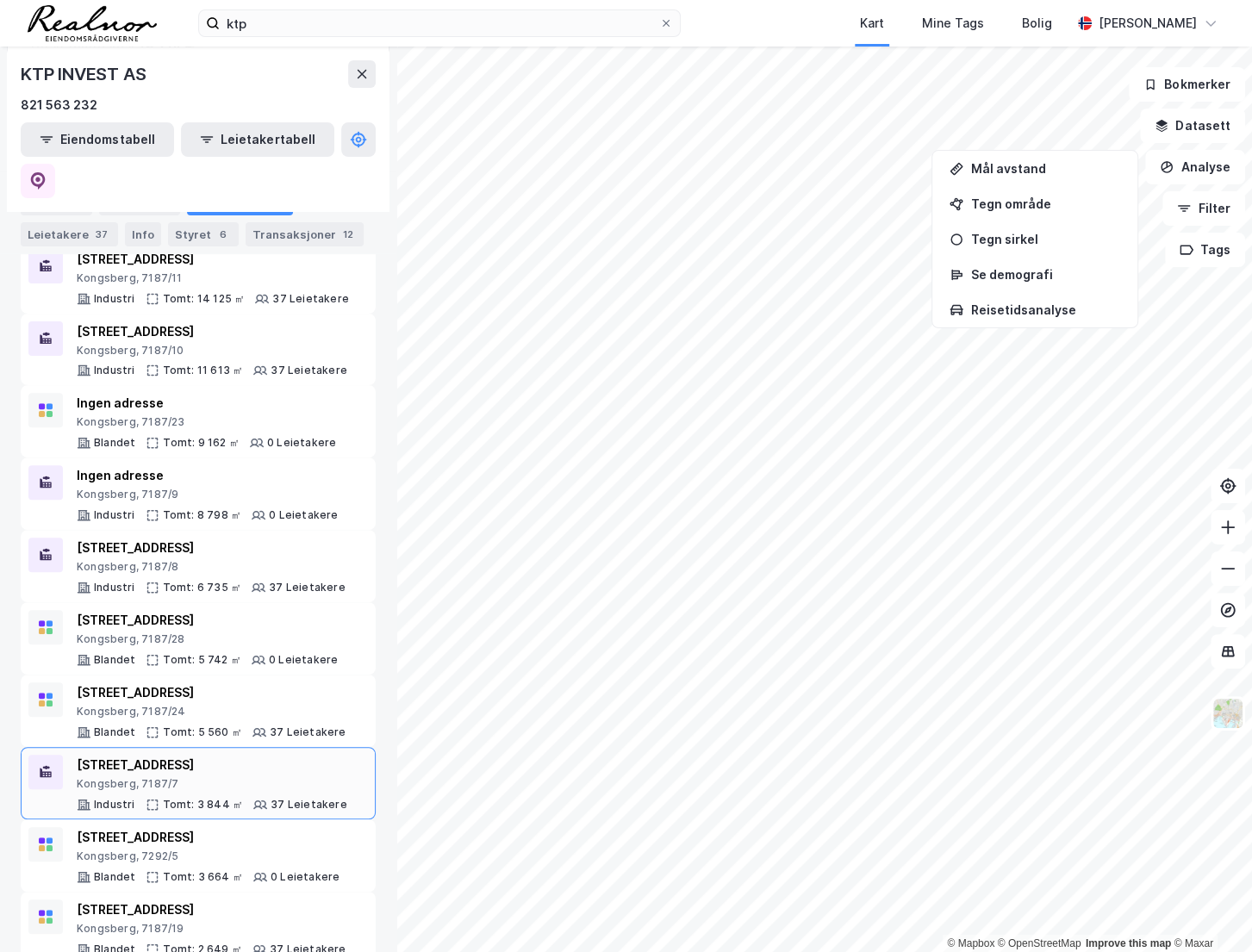
click at [239, 778] on div "Kongsberg, 7187/7" at bounding box center [212, 785] width 270 height 14
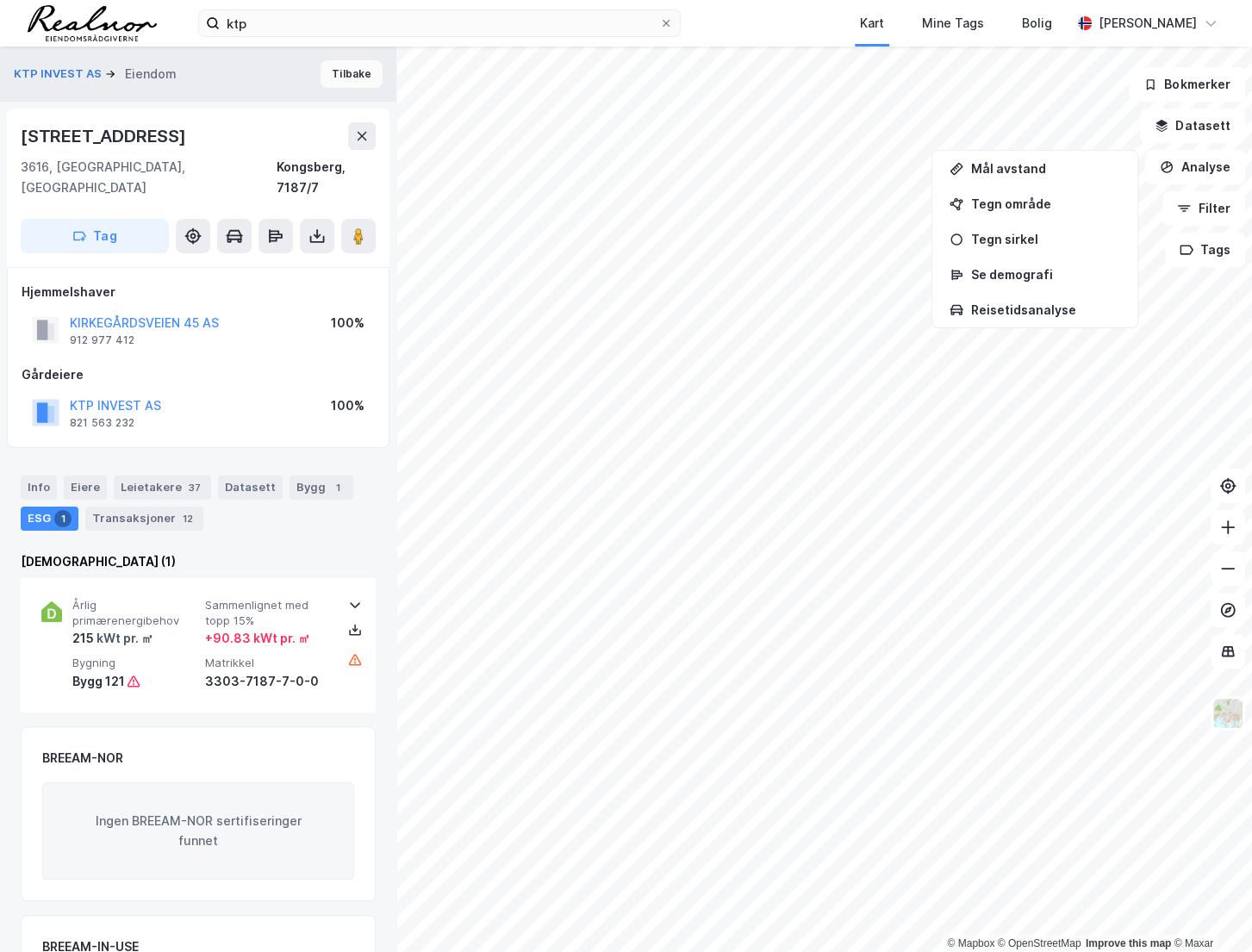
click at [328, 78] on button "Tilbake" at bounding box center [351, 74] width 62 height 28
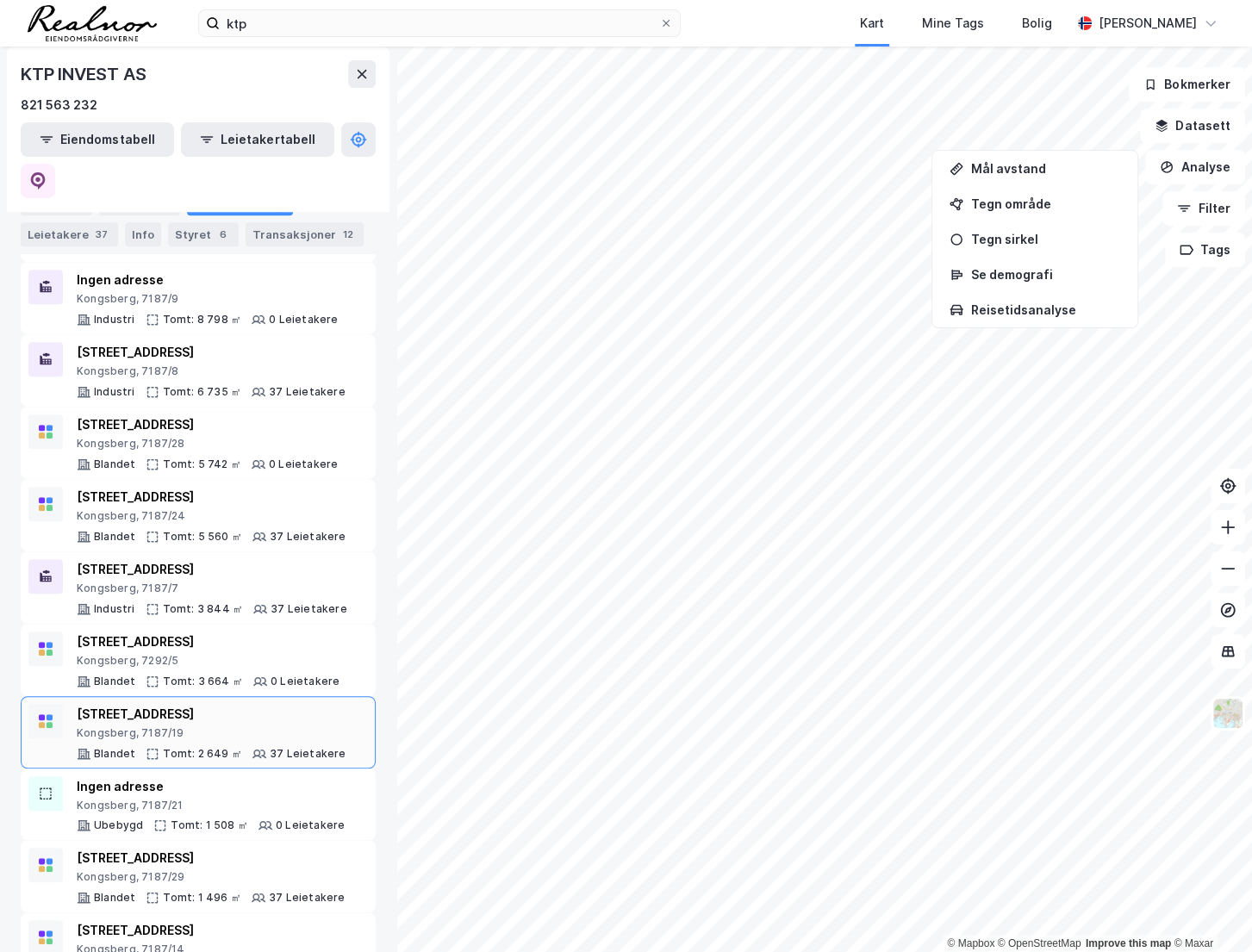
scroll to position [442, 0]
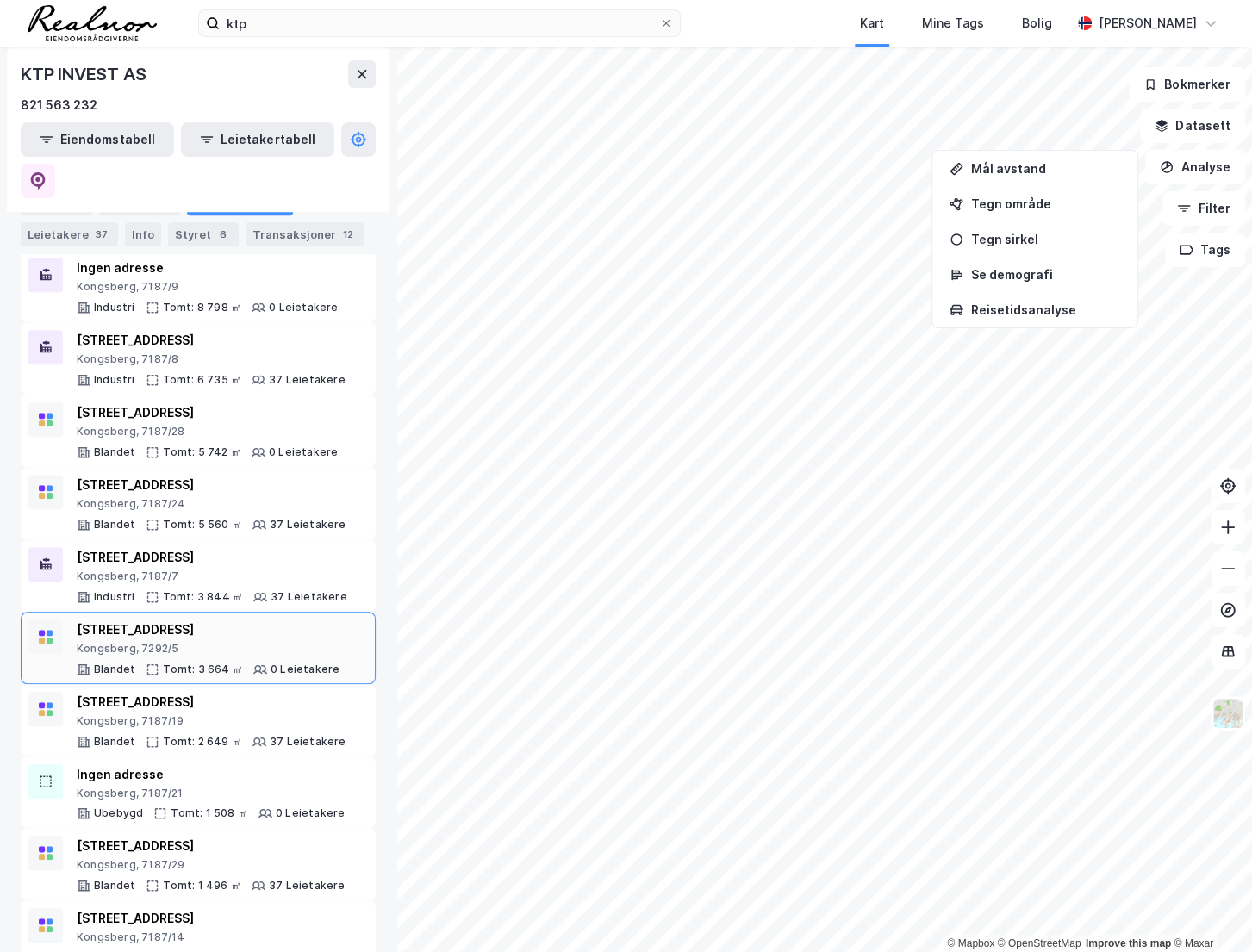
click at [235, 620] on div "[STREET_ADDRESS]" at bounding box center [208, 630] width 262 height 21
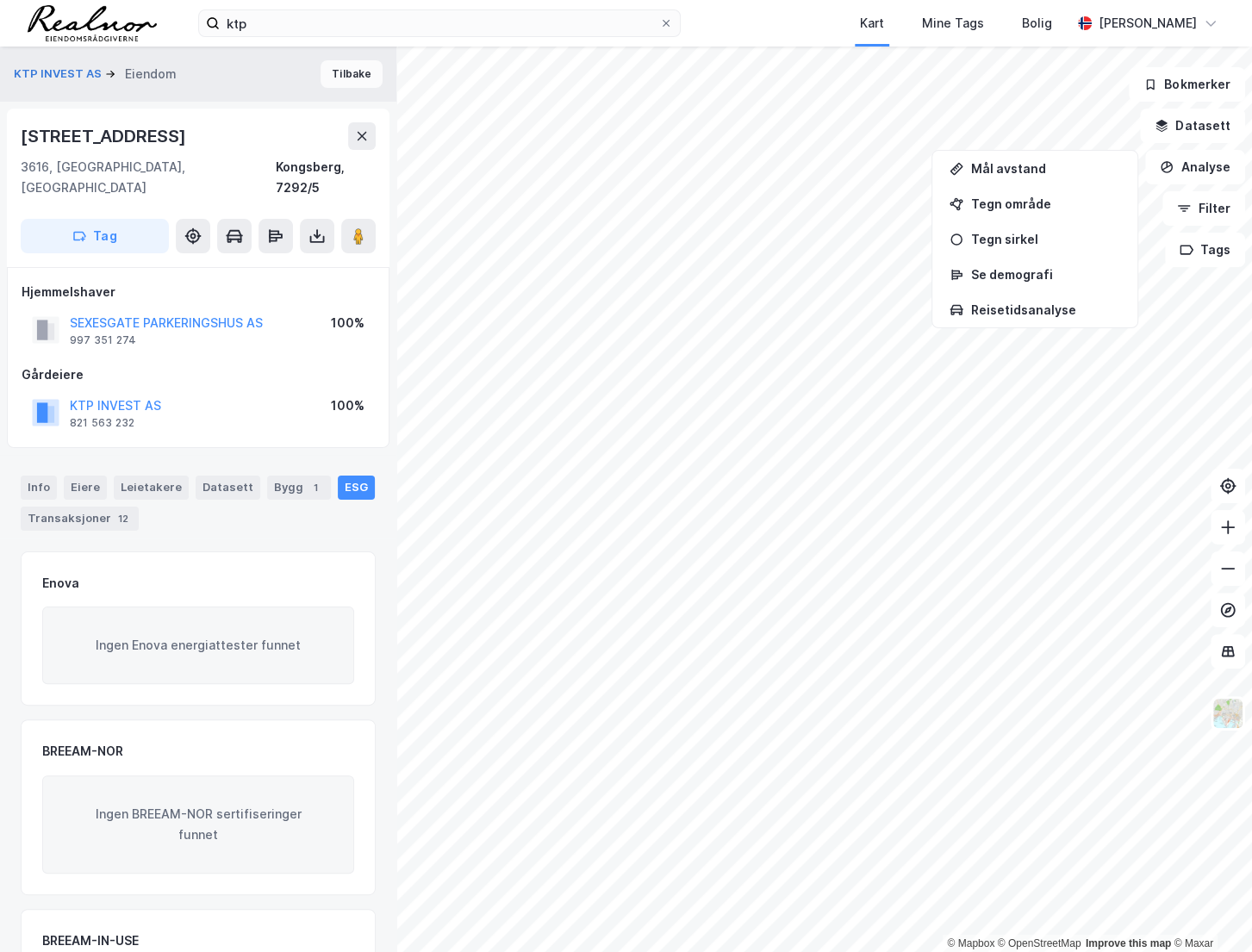
click at [347, 75] on button "Tilbake" at bounding box center [351, 74] width 62 height 28
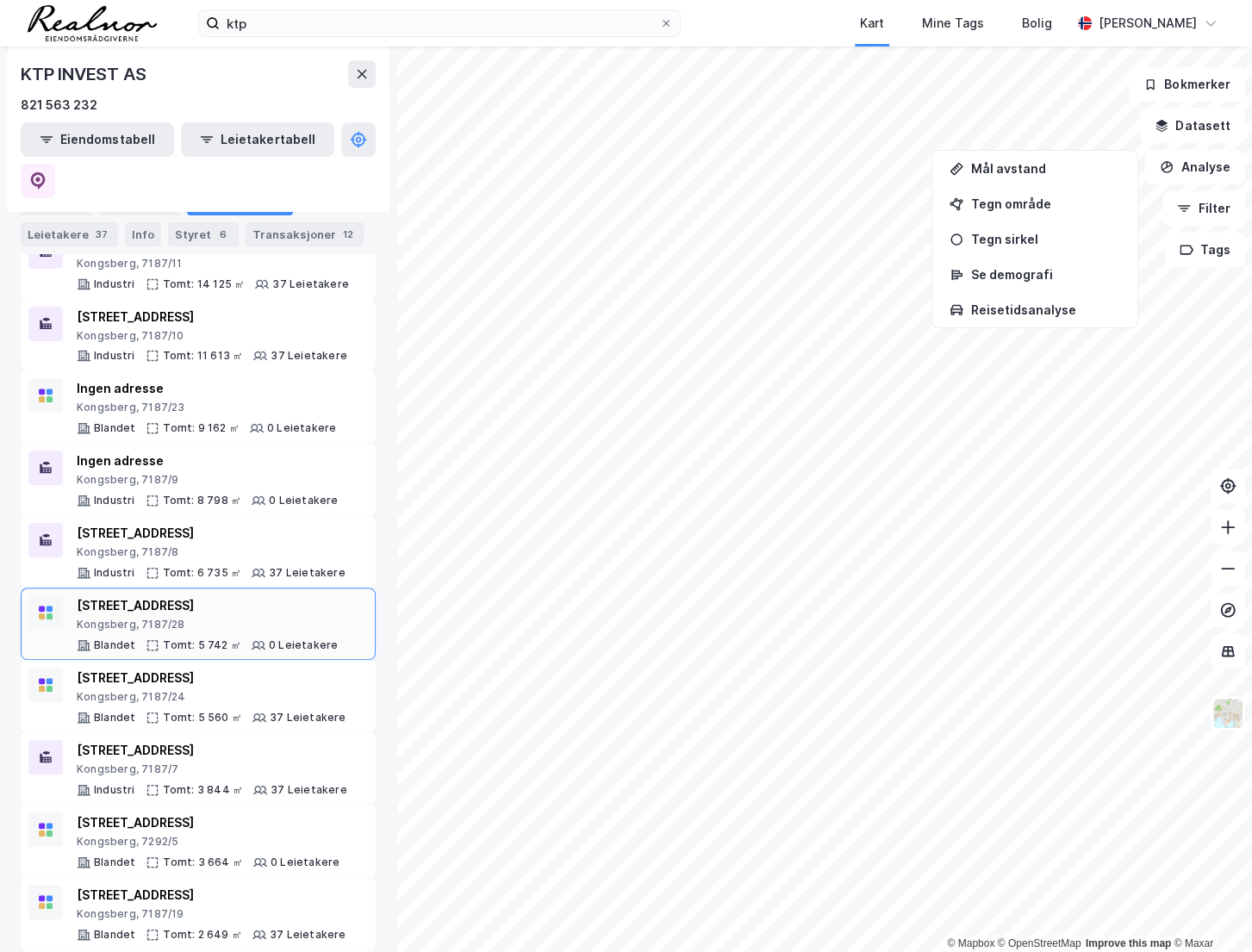
scroll to position [442, 0]
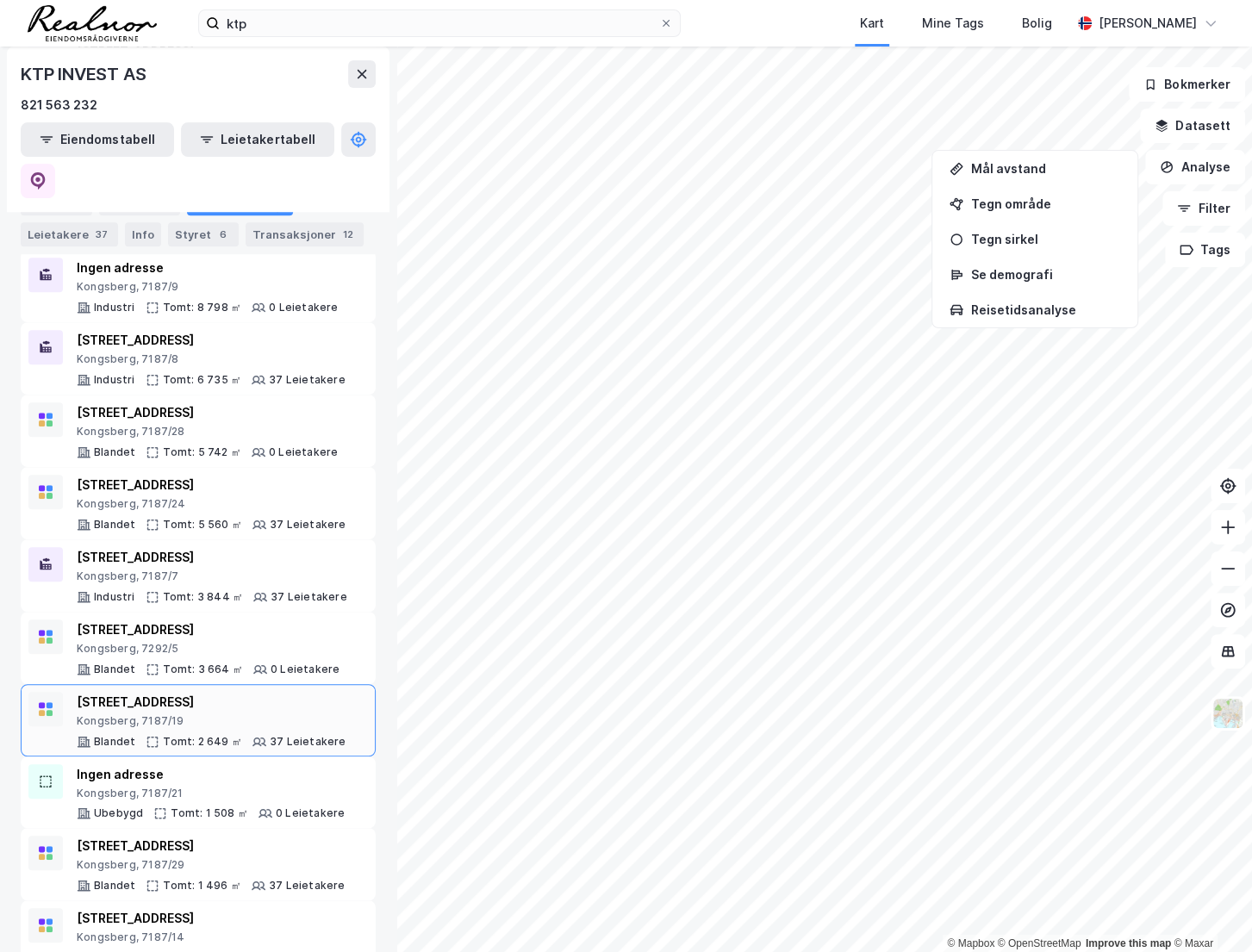
click at [217, 735] on div "Tomt: 2 649 ㎡" at bounding box center [202, 742] width 79 height 14
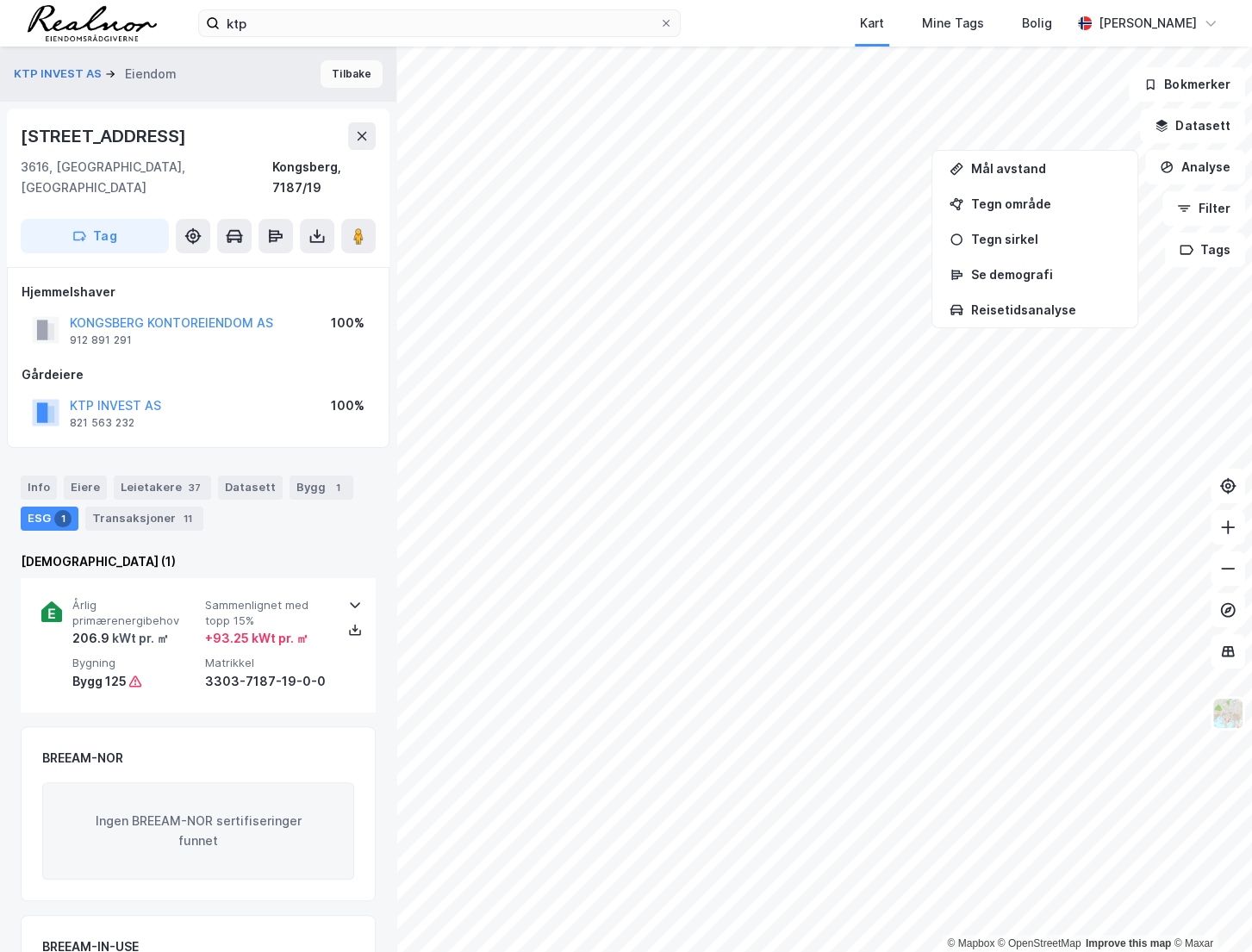
click at [339, 69] on button "Tilbake" at bounding box center [351, 74] width 62 height 28
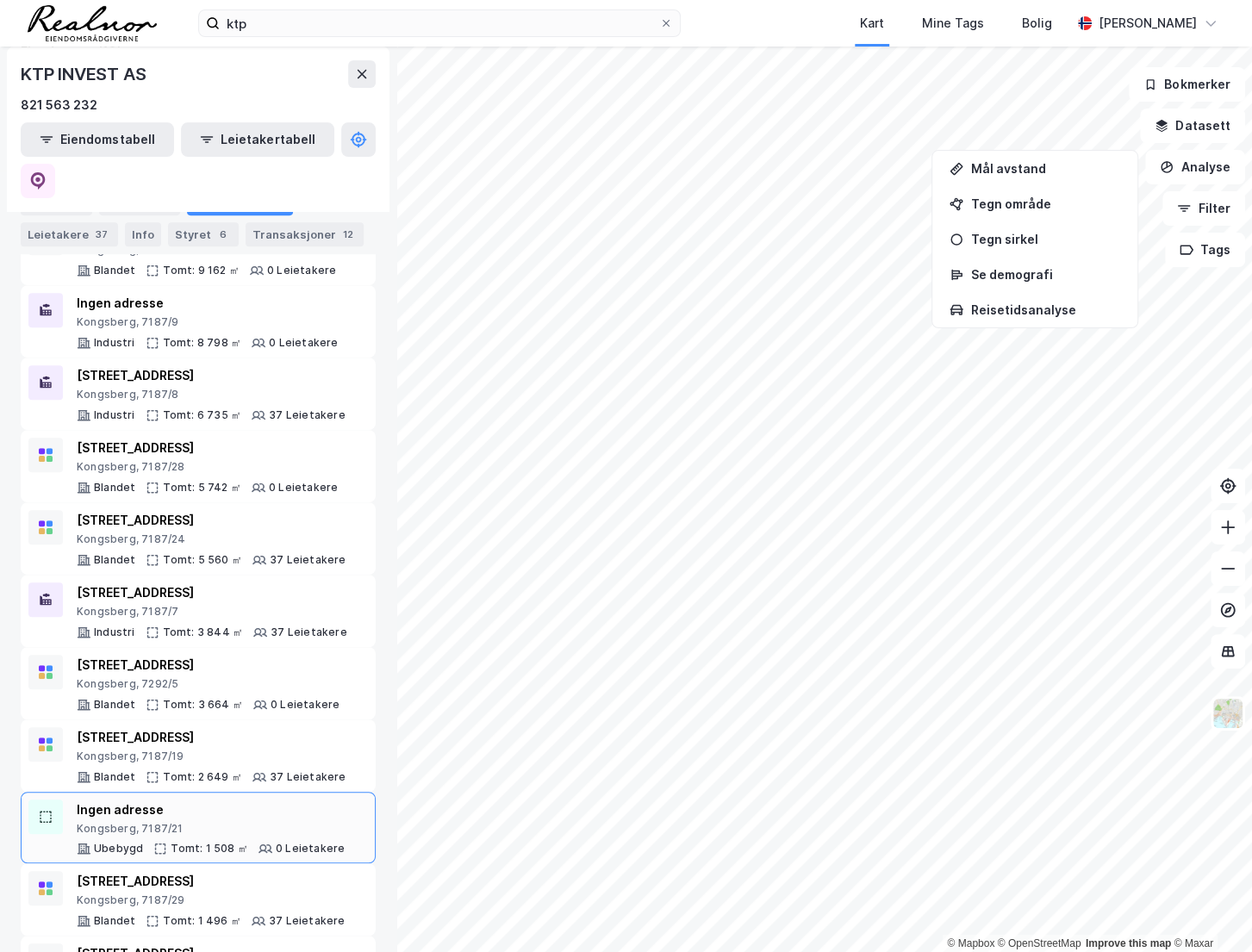
scroll to position [442, 0]
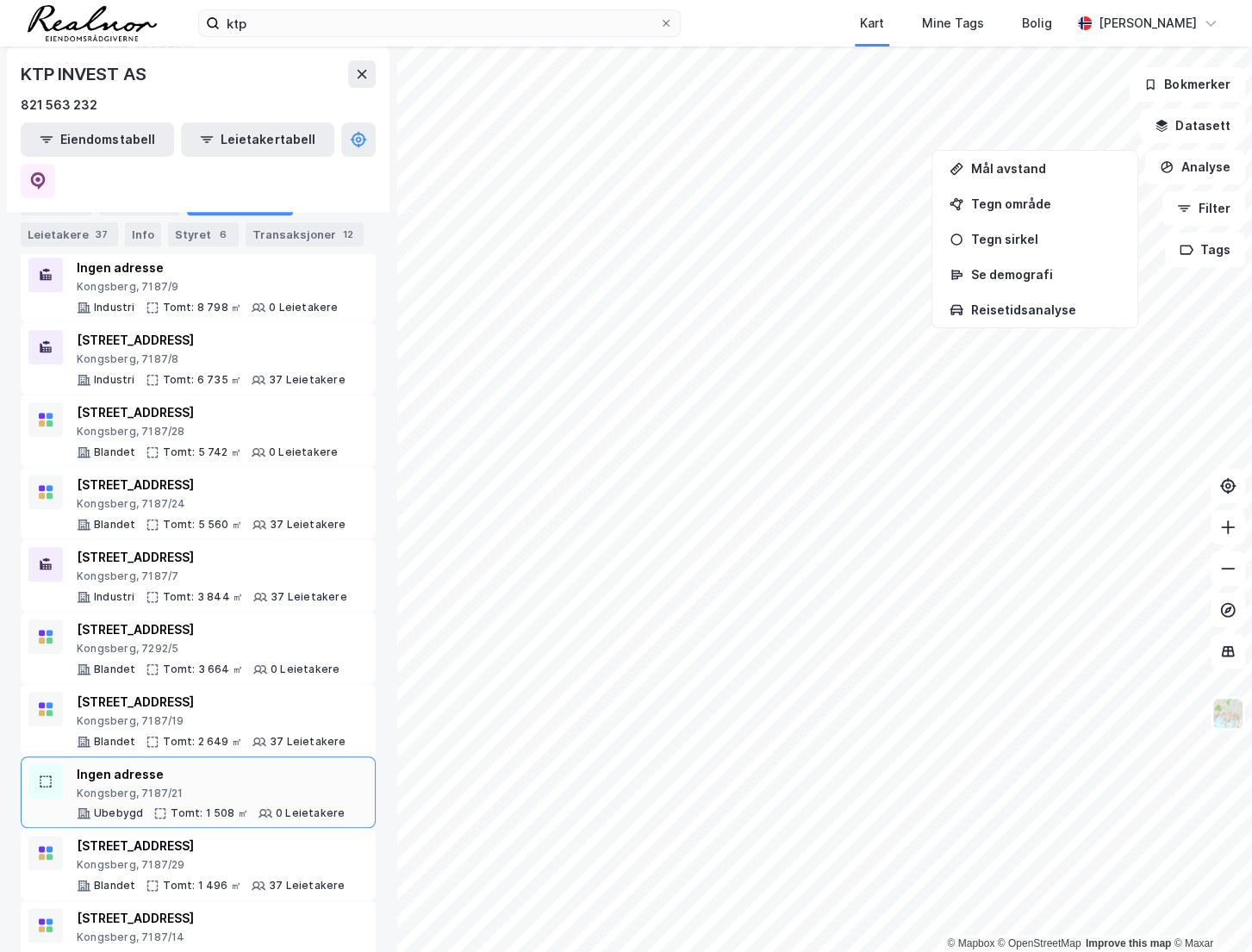
click at [235, 787] on div "Kongsberg, 7187/21" at bounding box center [210, 794] width 268 height 14
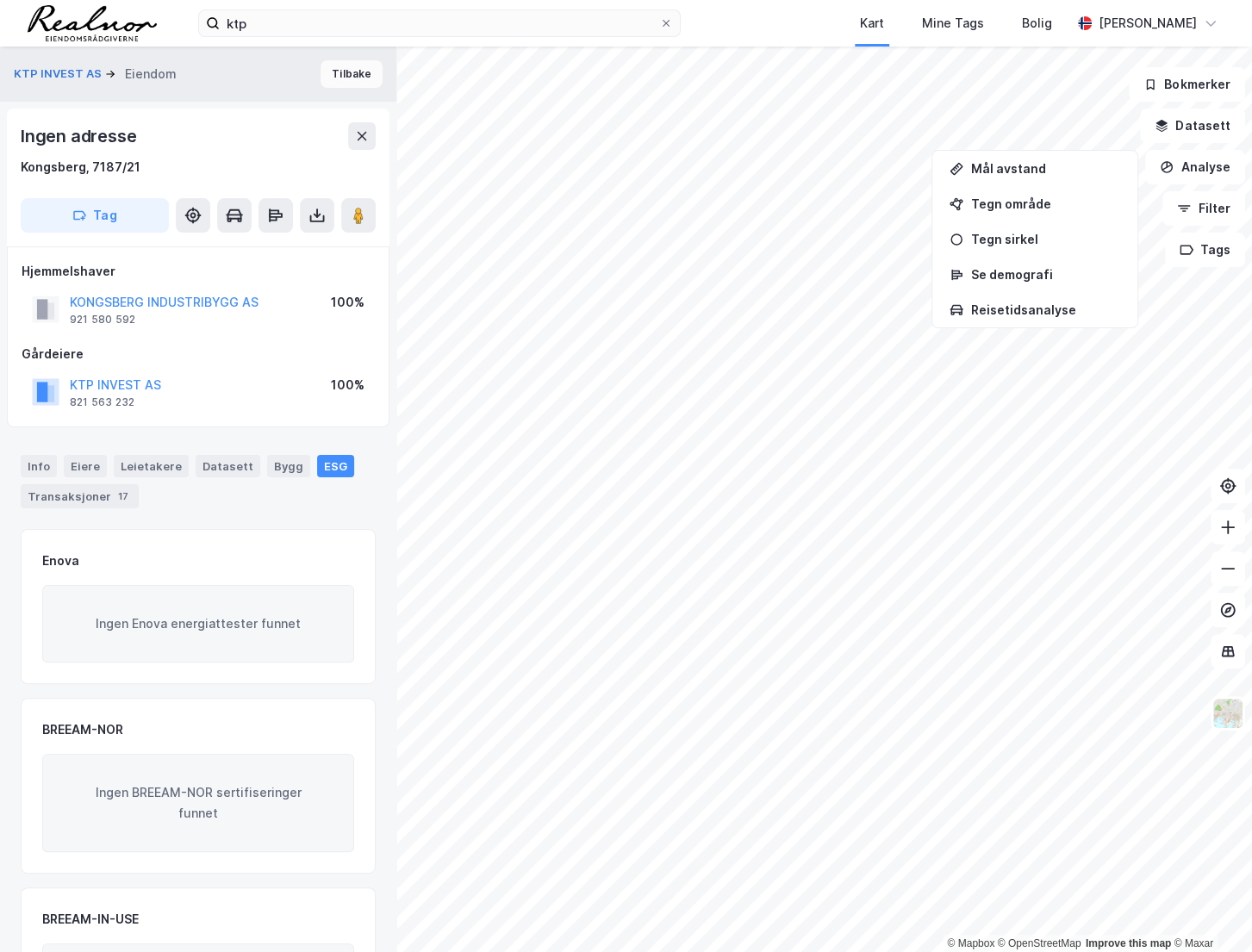
click at [336, 75] on button "Tilbake" at bounding box center [351, 74] width 62 height 28
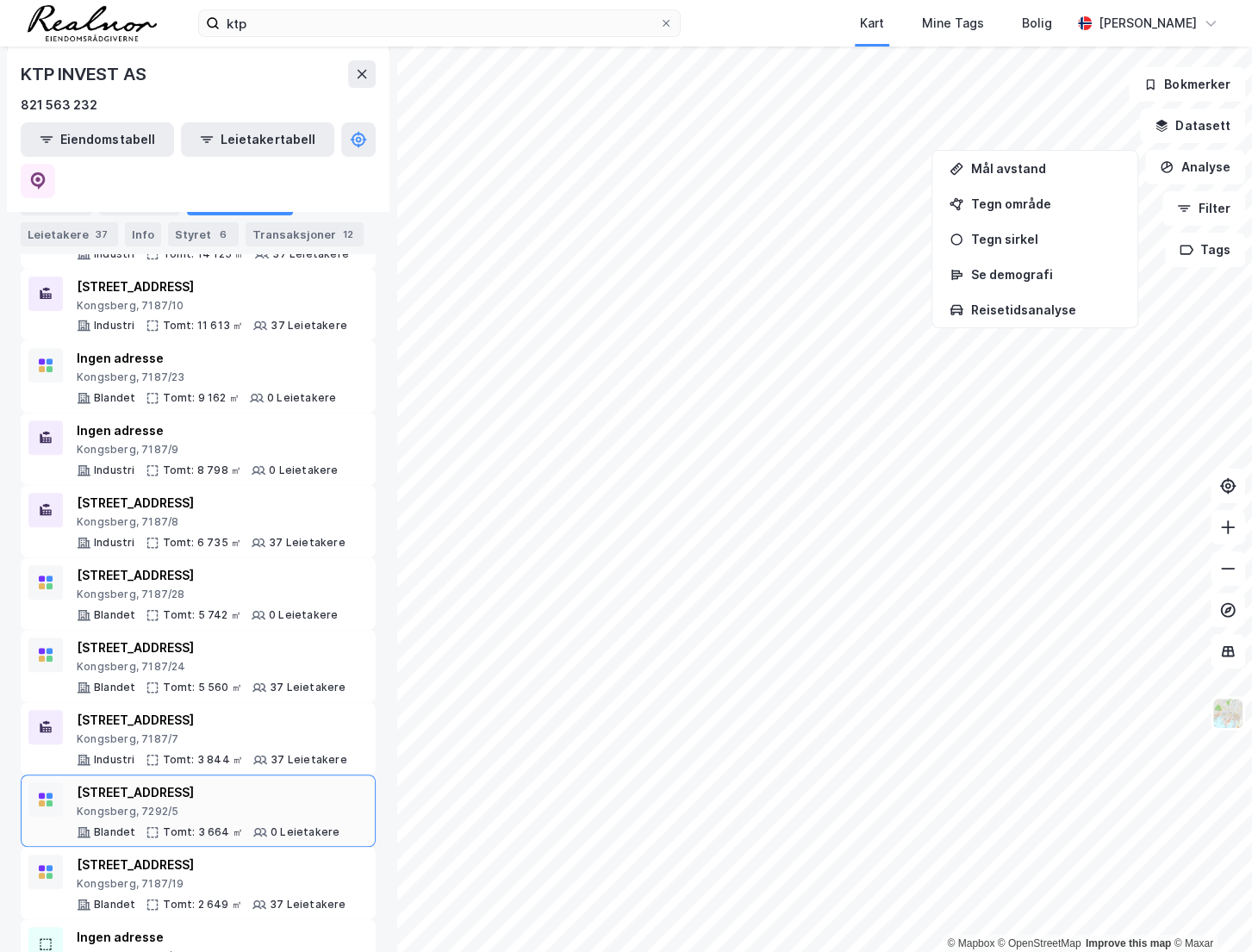
scroll to position [442, 0]
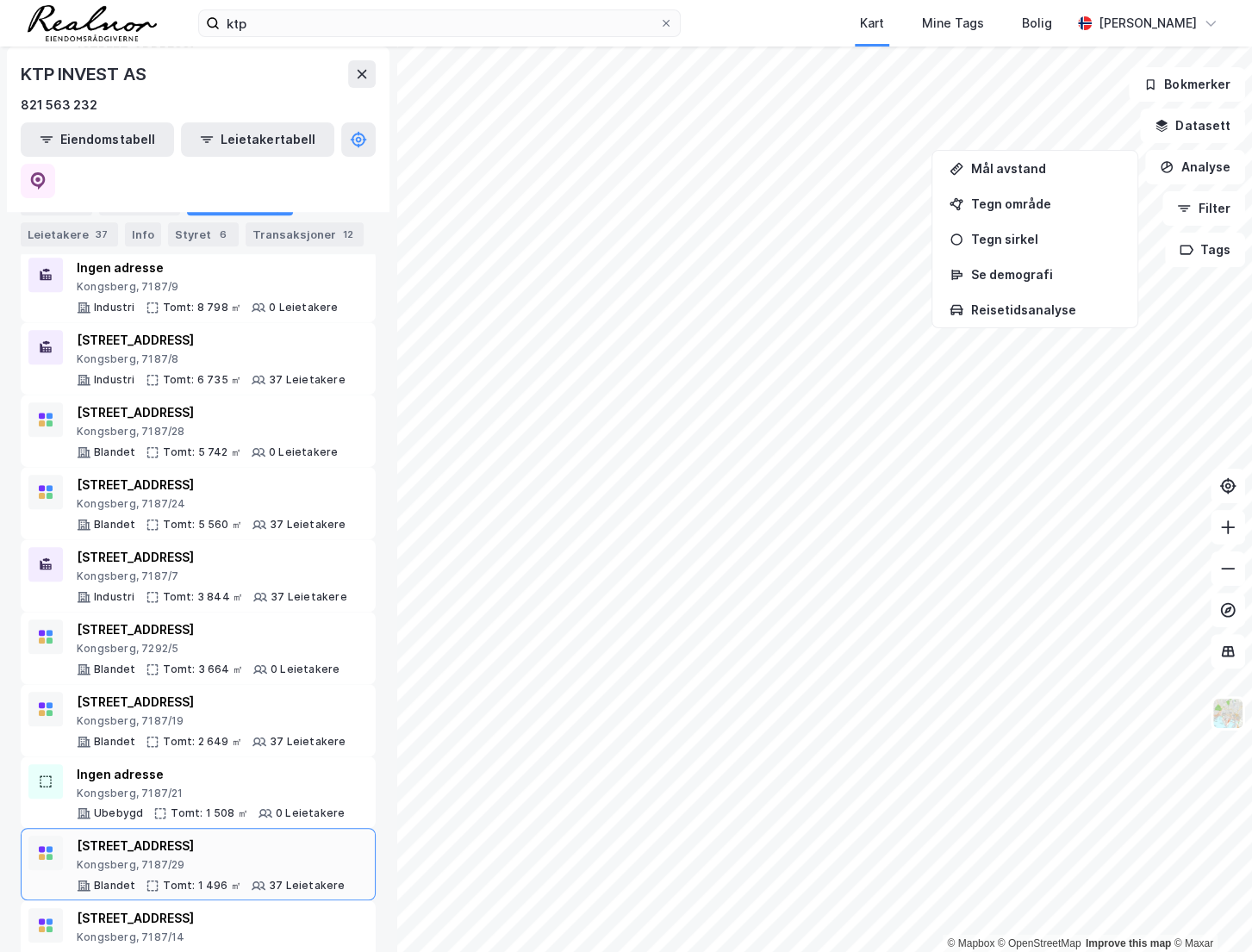
click at [193, 859] on div "Kongsberg, 7187/29" at bounding box center [211, 866] width 269 height 14
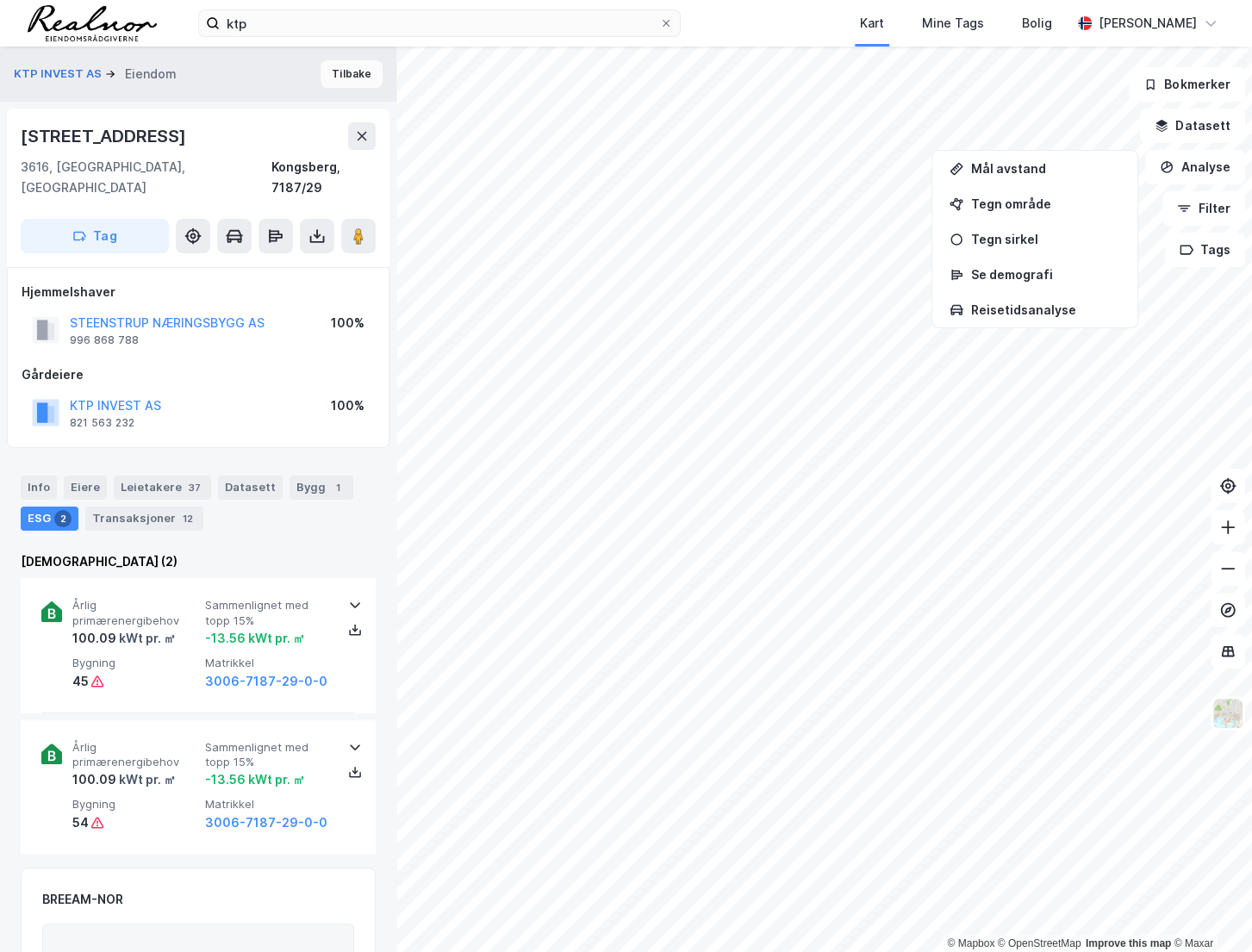
click at [324, 69] on button "Tilbake" at bounding box center [351, 74] width 62 height 28
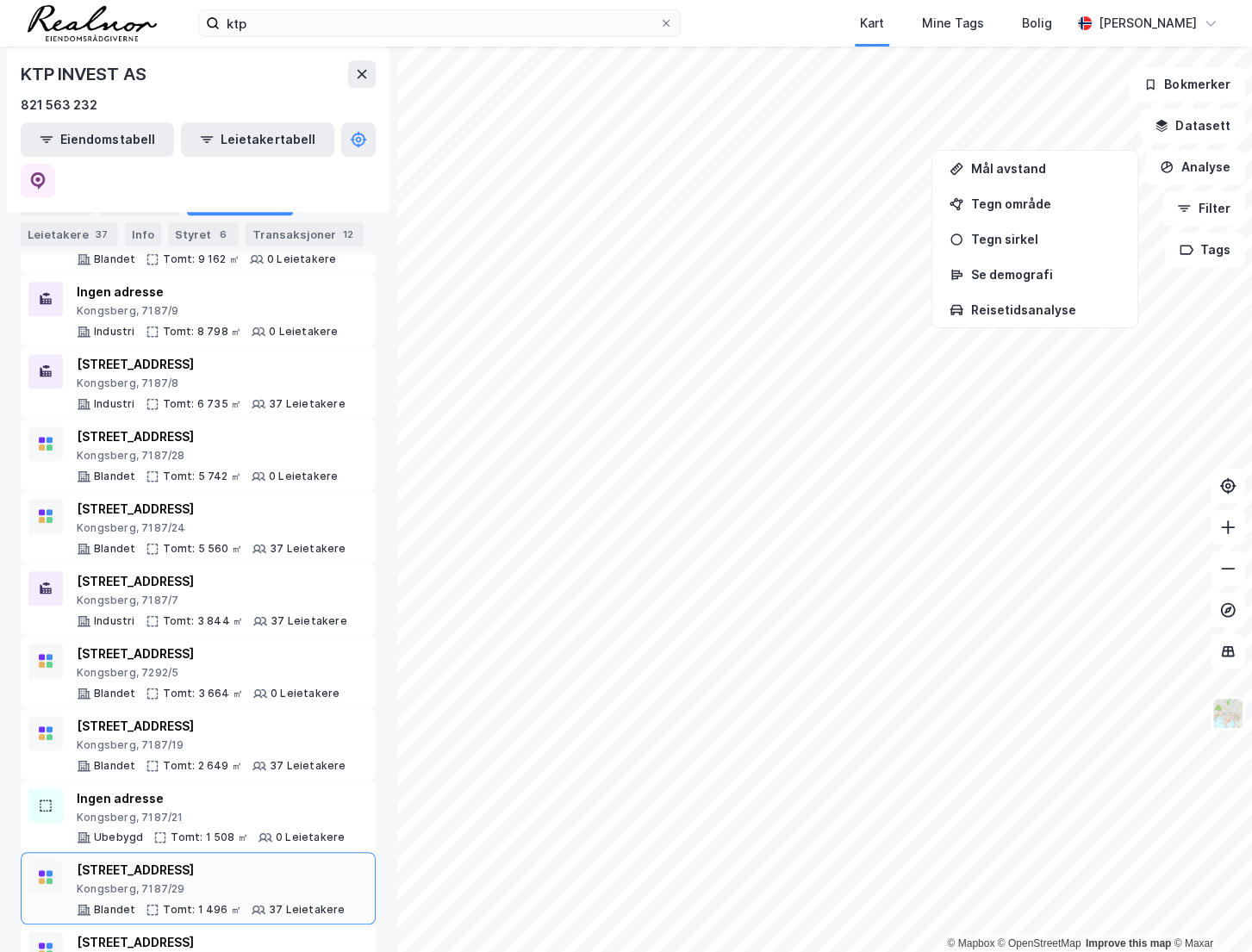
scroll to position [442, 0]
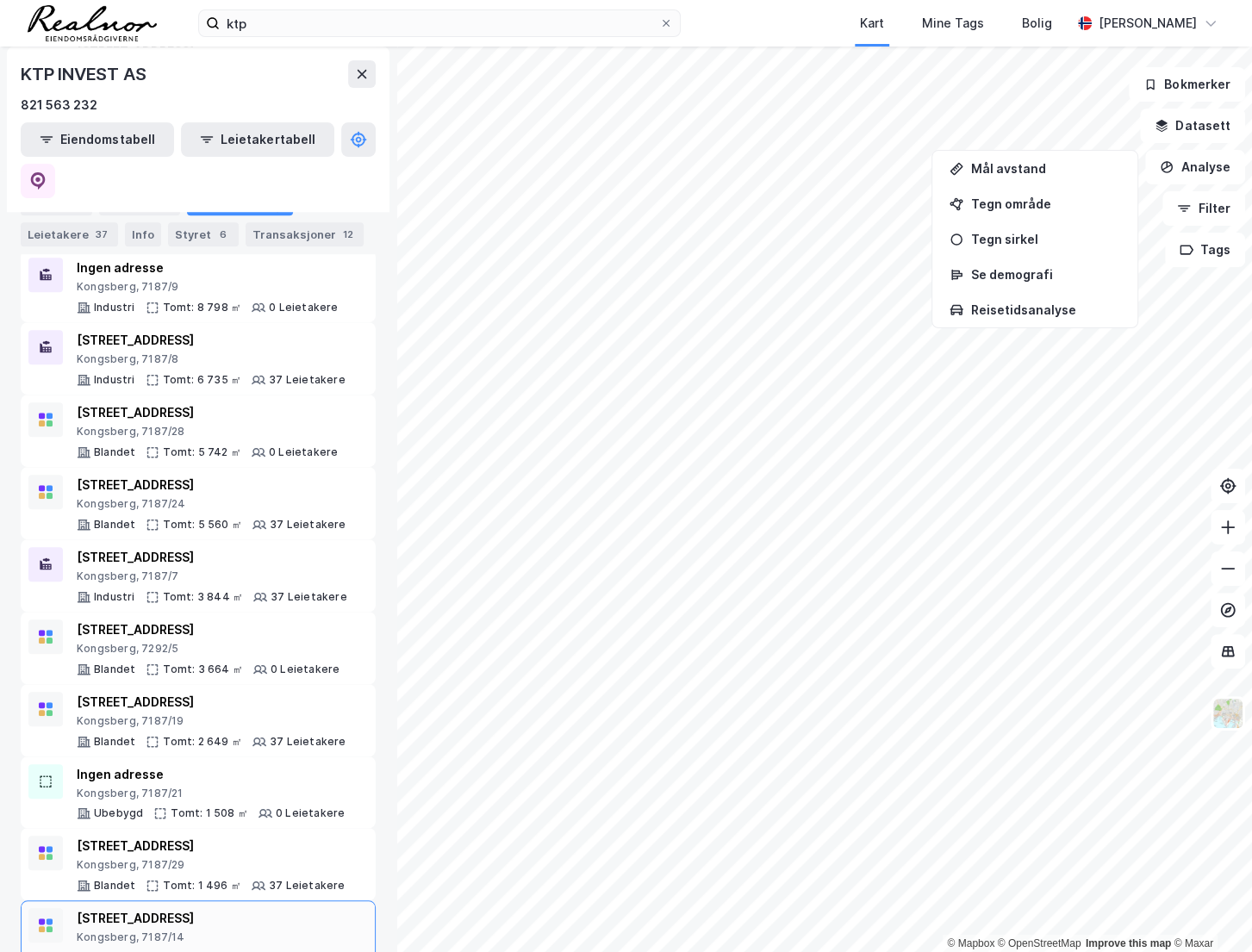
click at [194, 931] on div "Kongsberg, 7187/14" at bounding box center [210, 938] width 267 height 14
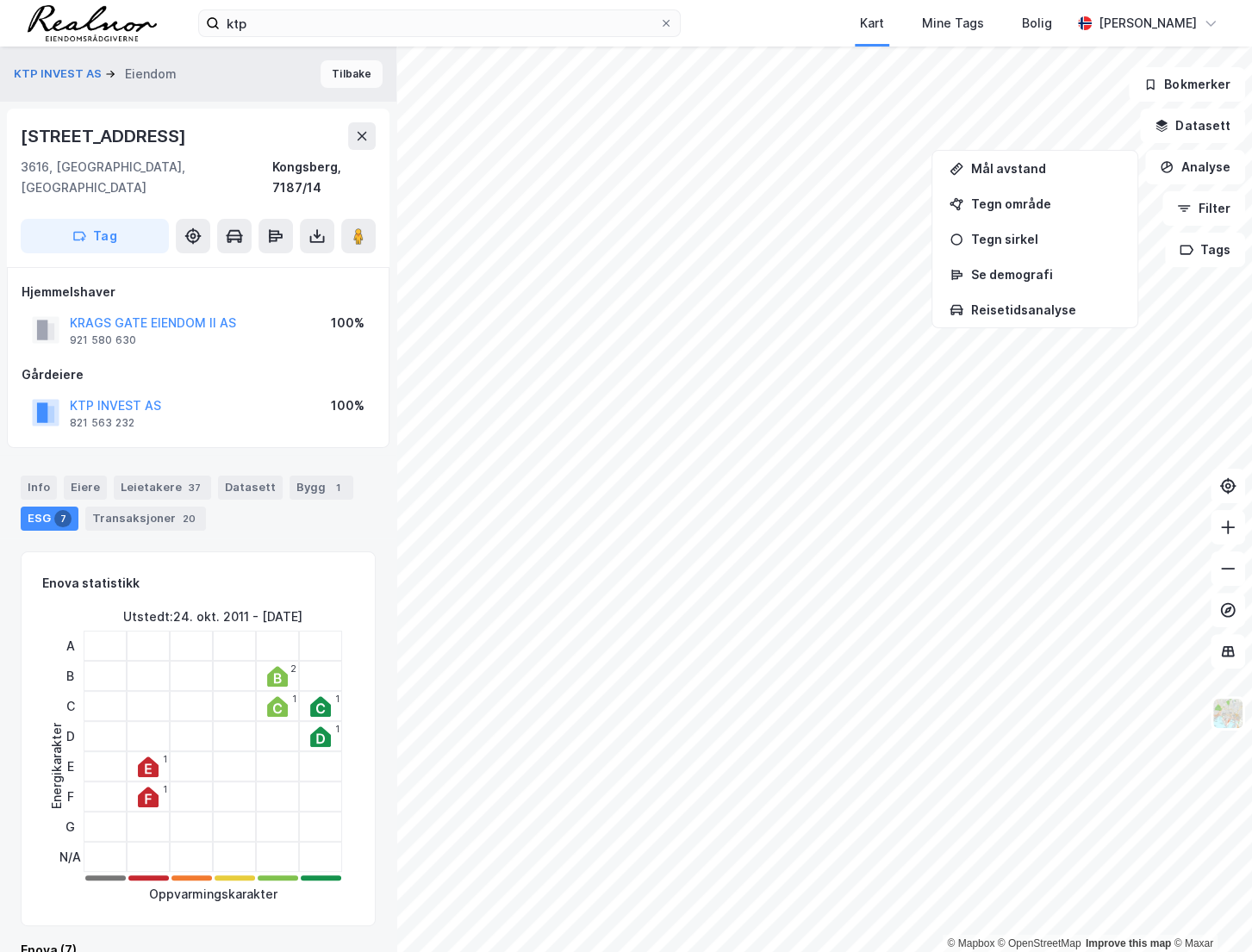
click at [334, 80] on button "Tilbake" at bounding box center [351, 74] width 62 height 28
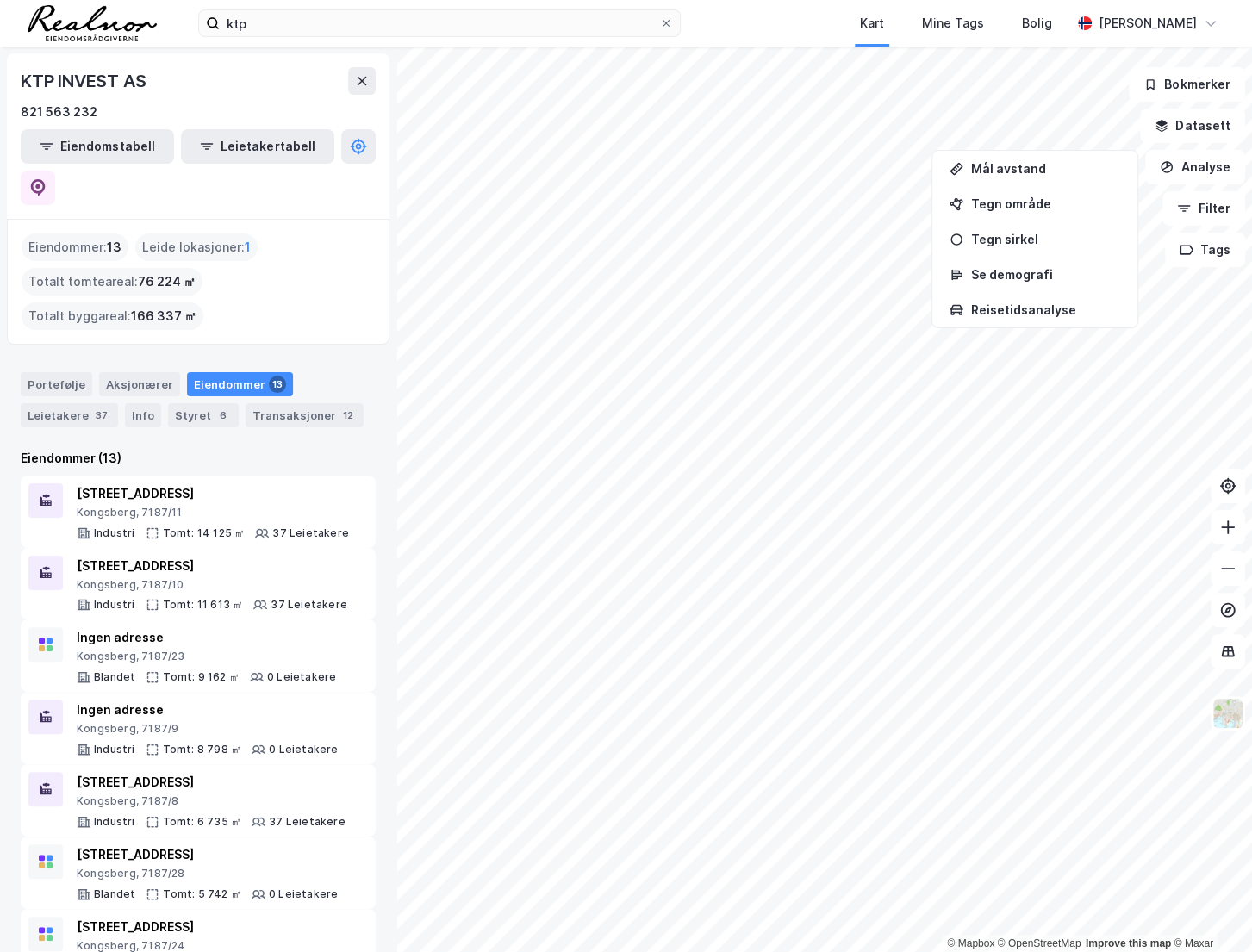
scroll to position [442, 0]
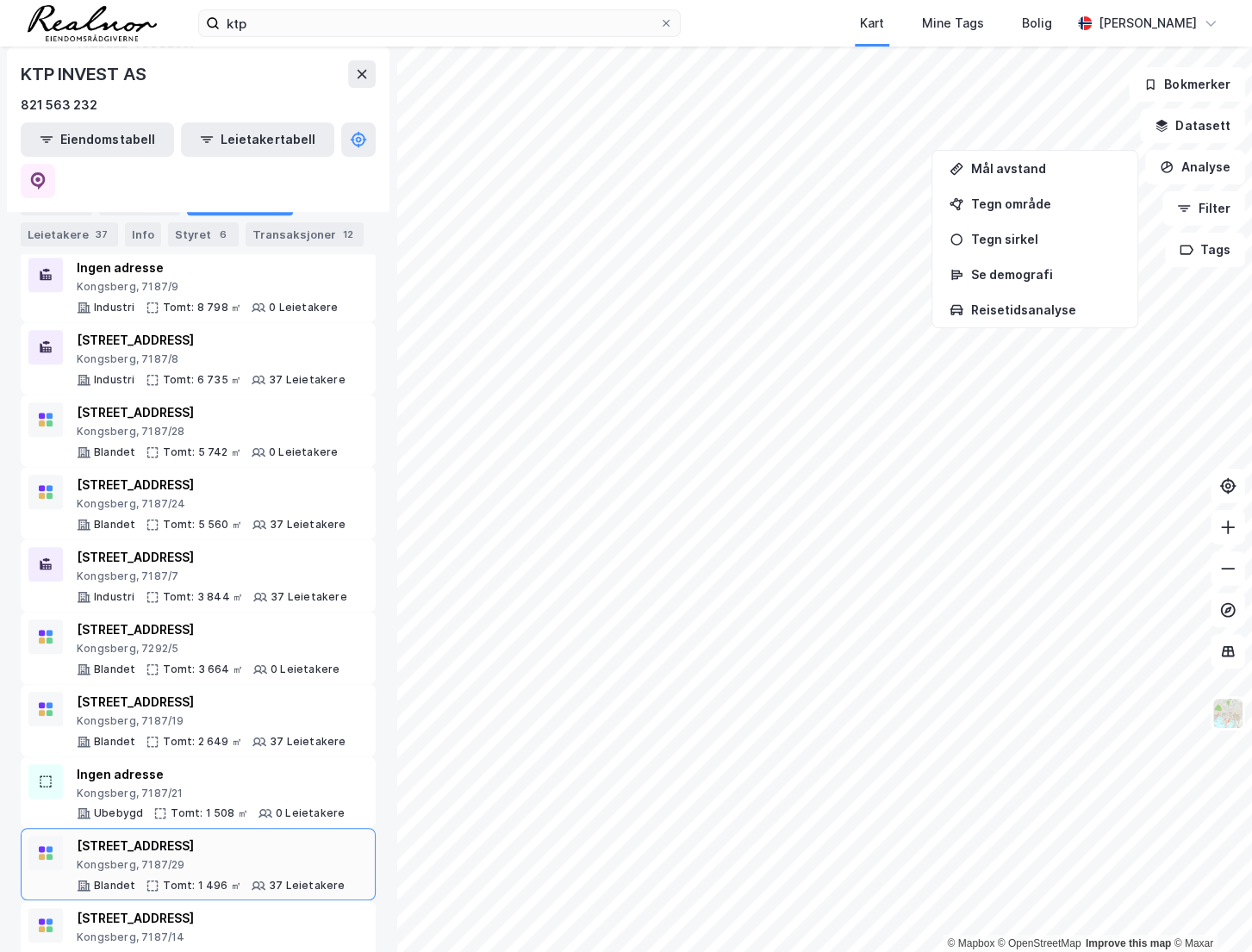
click at [164, 859] on div "Kongsberg, 7187/29" at bounding box center [211, 866] width 269 height 14
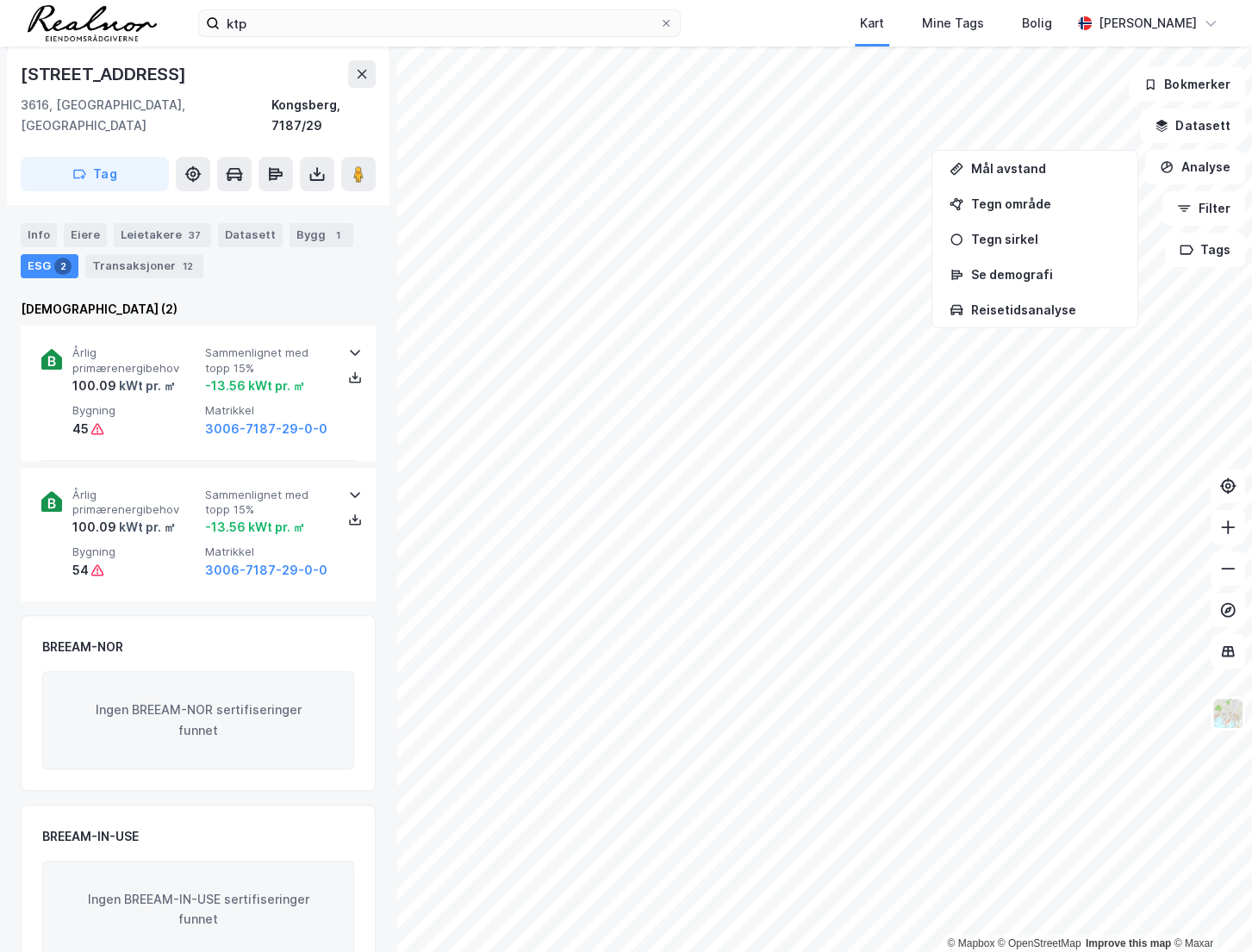
scroll to position [276, 0]
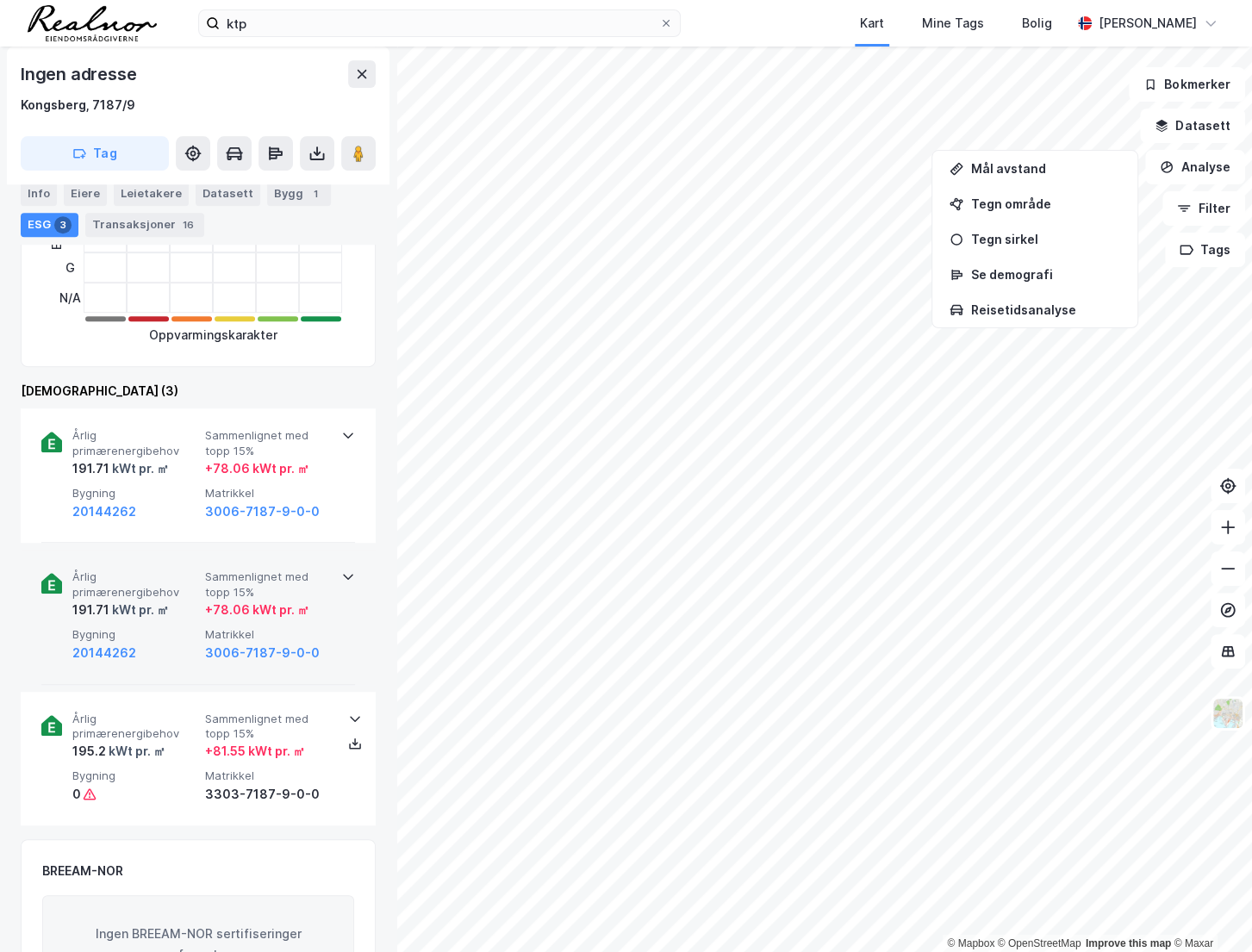
scroll to position [439, 0]
